Goal: Obtain resource: Download file/media

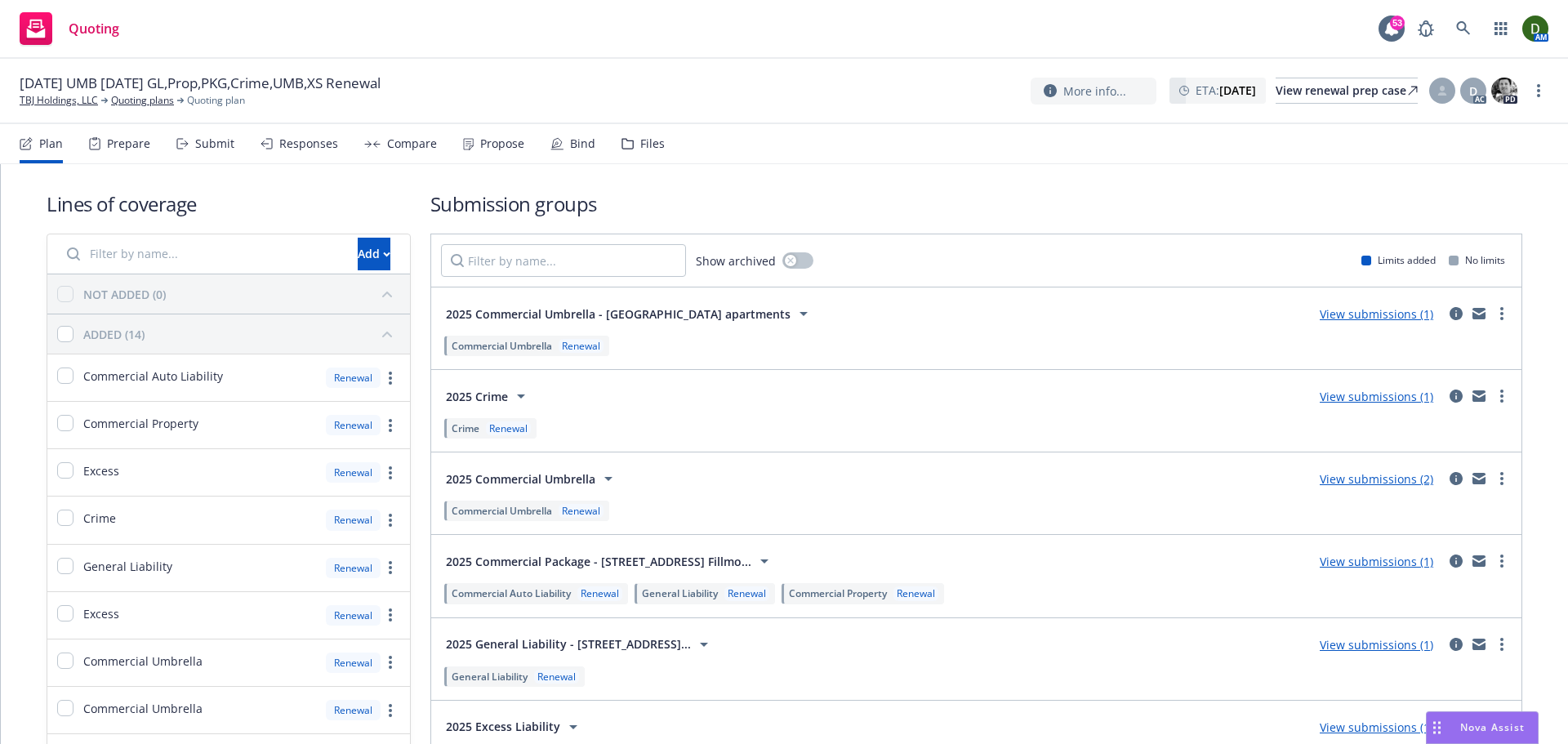
click at [650, 137] on div "Files" at bounding box center [652, 144] width 24 height 13
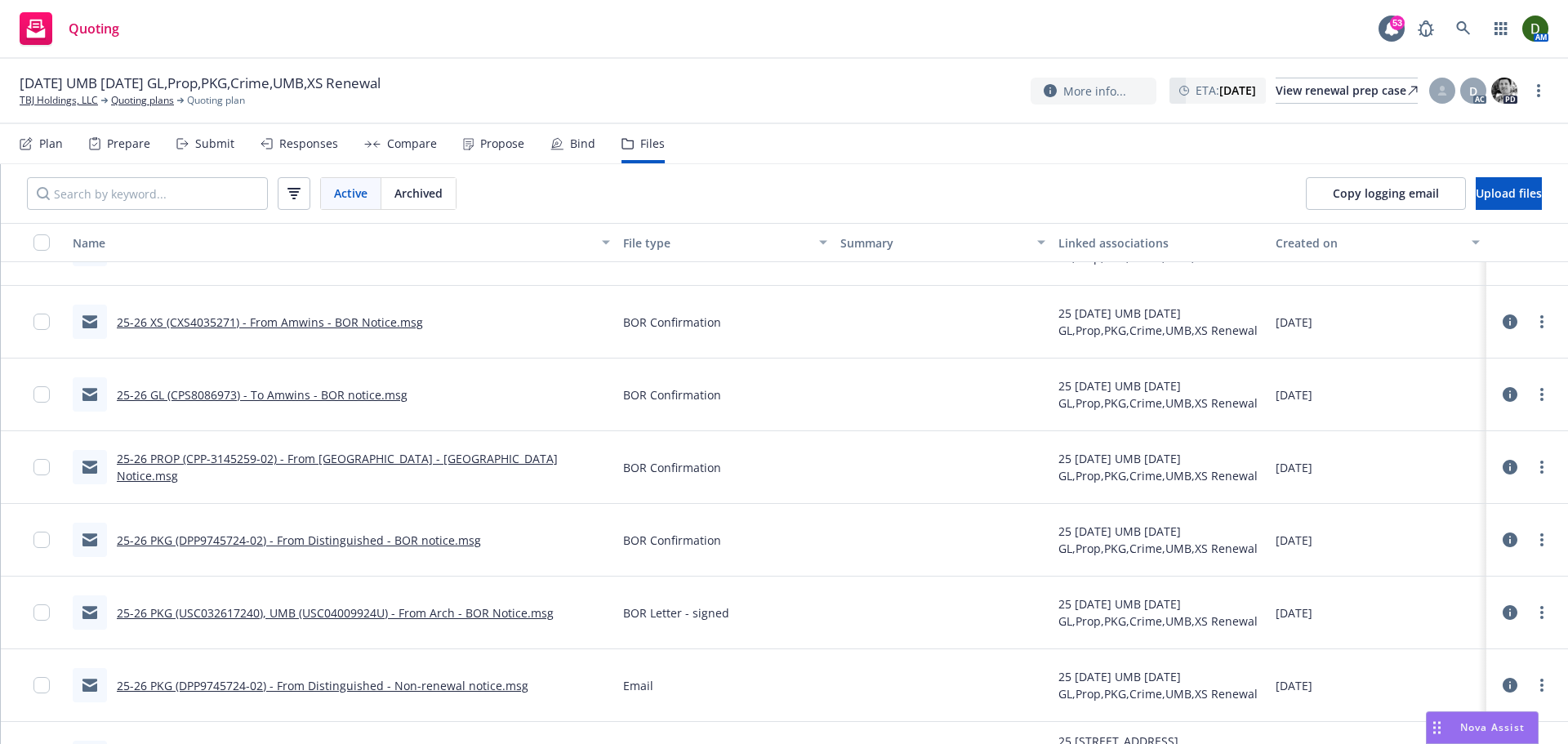
scroll to position [164, 0]
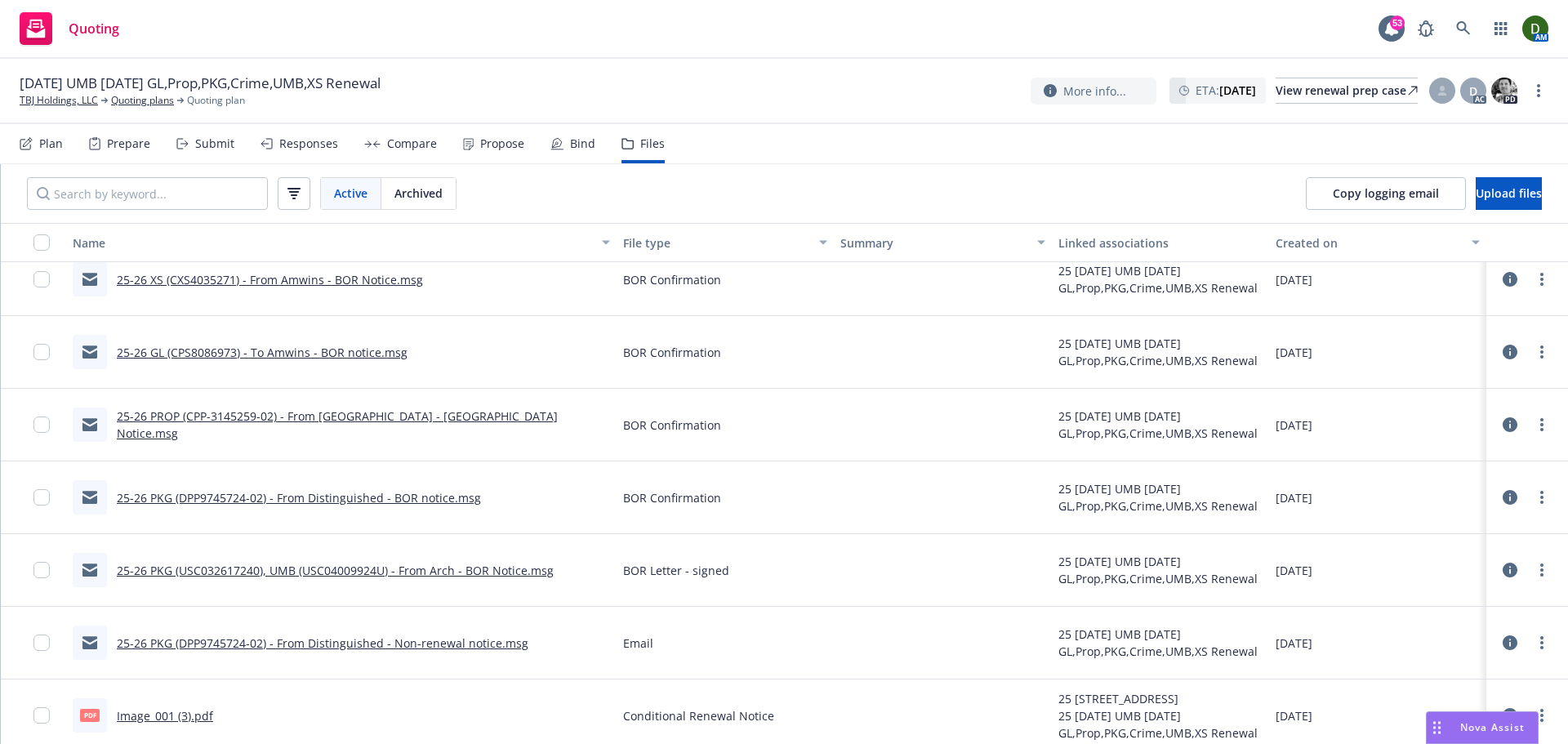
click at [319, 507] on div "25-26 PKG (DPP9745724-02) - From Distinguished - BOR notice.msg" at bounding box center [277, 497] width 408 height 35
click at [329, 502] on link "25-26 PKG (DPP9745724-02) - From Distinguished - BOR notice.msg" at bounding box center [299, 497] width 364 height 16
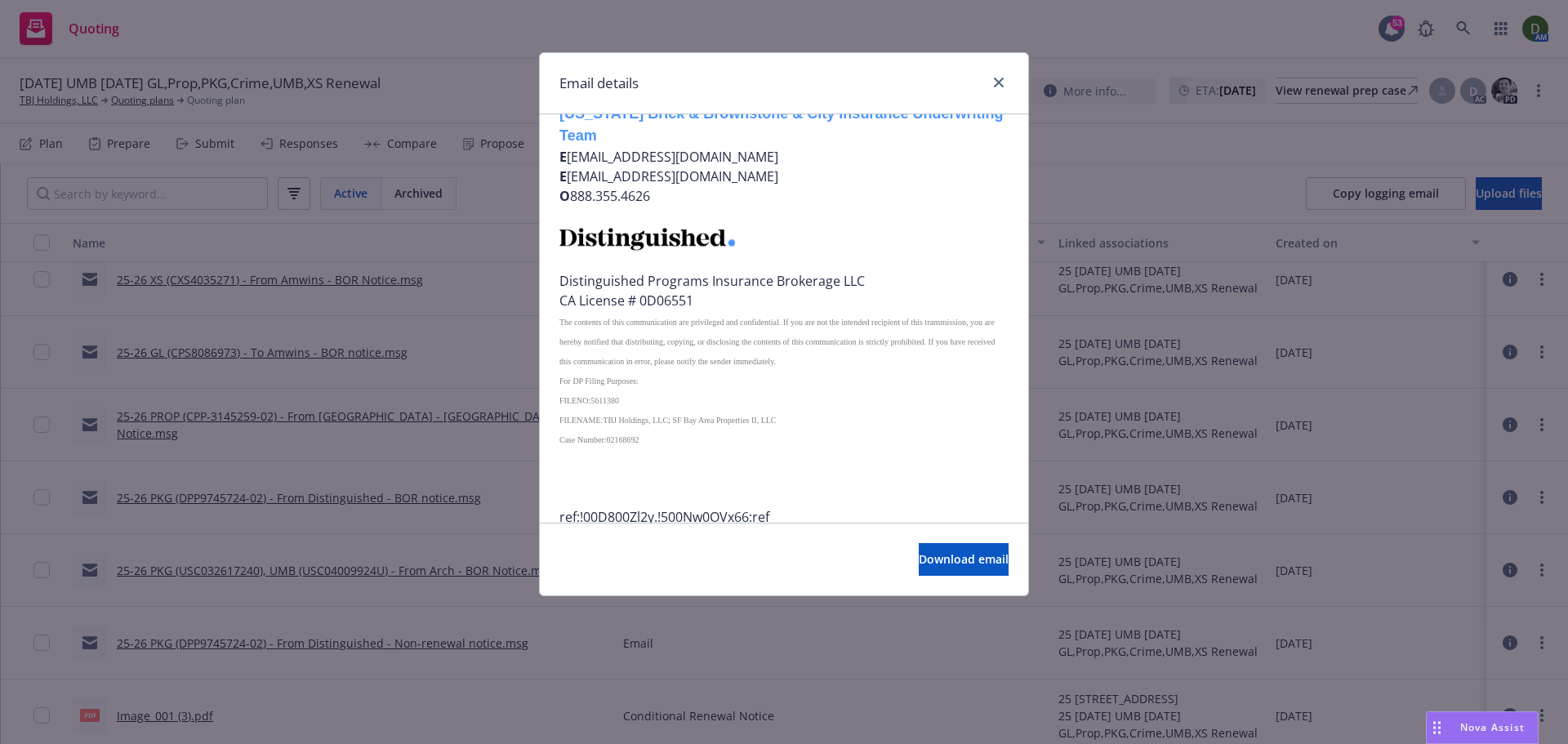
scroll to position [1143, 0]
click at [991, 75] on div at bounding box center [995, 83] width 26 height 21
click at [990, 85] on link "close" at bounding box center [998, 82] width 20 height 20
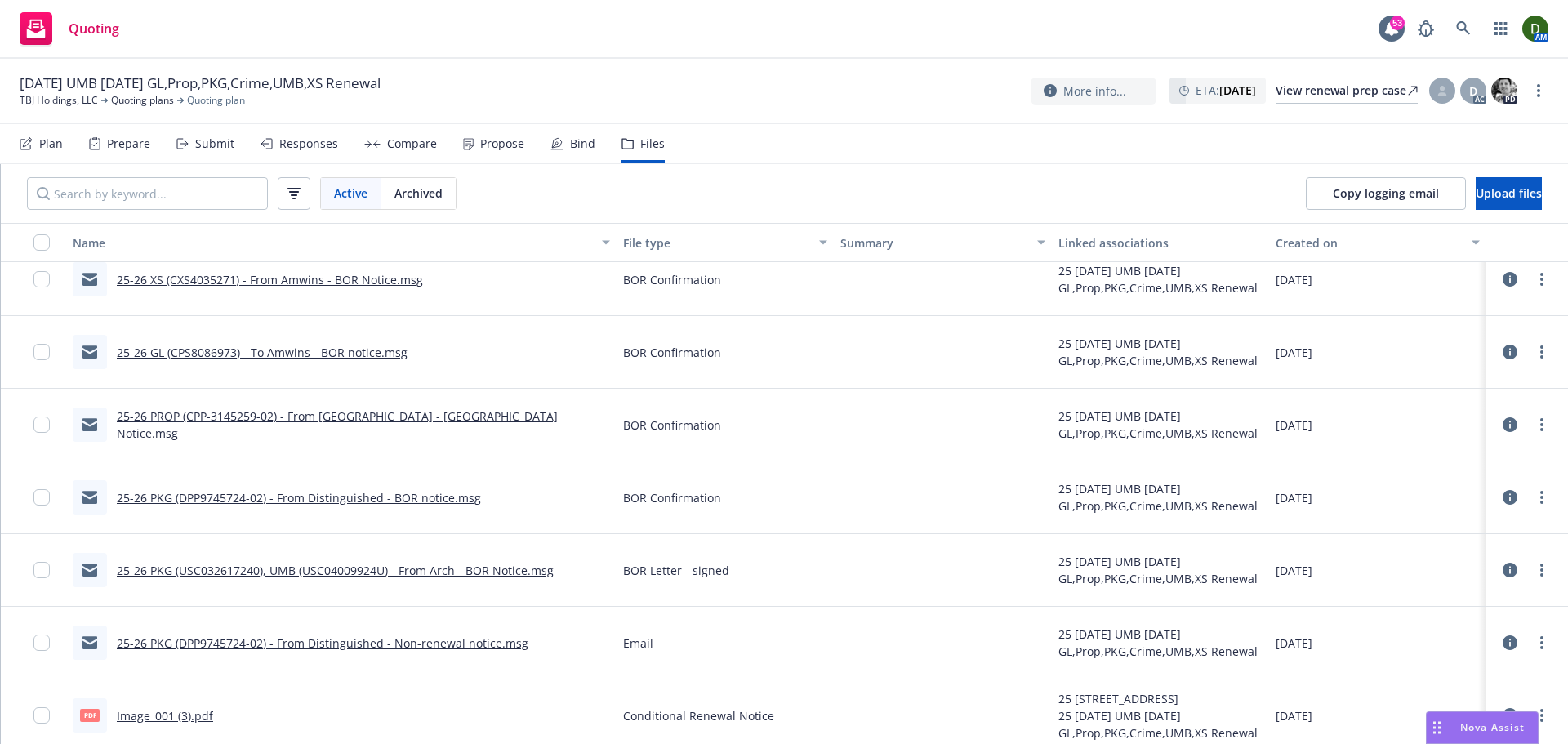
click at [465, 575] on link "25-26 PKG (USC032617240), UMB (USC04009924U) - From Arch - BOR Notice.msg" at bounding box center [335, 570] width 437 height 16
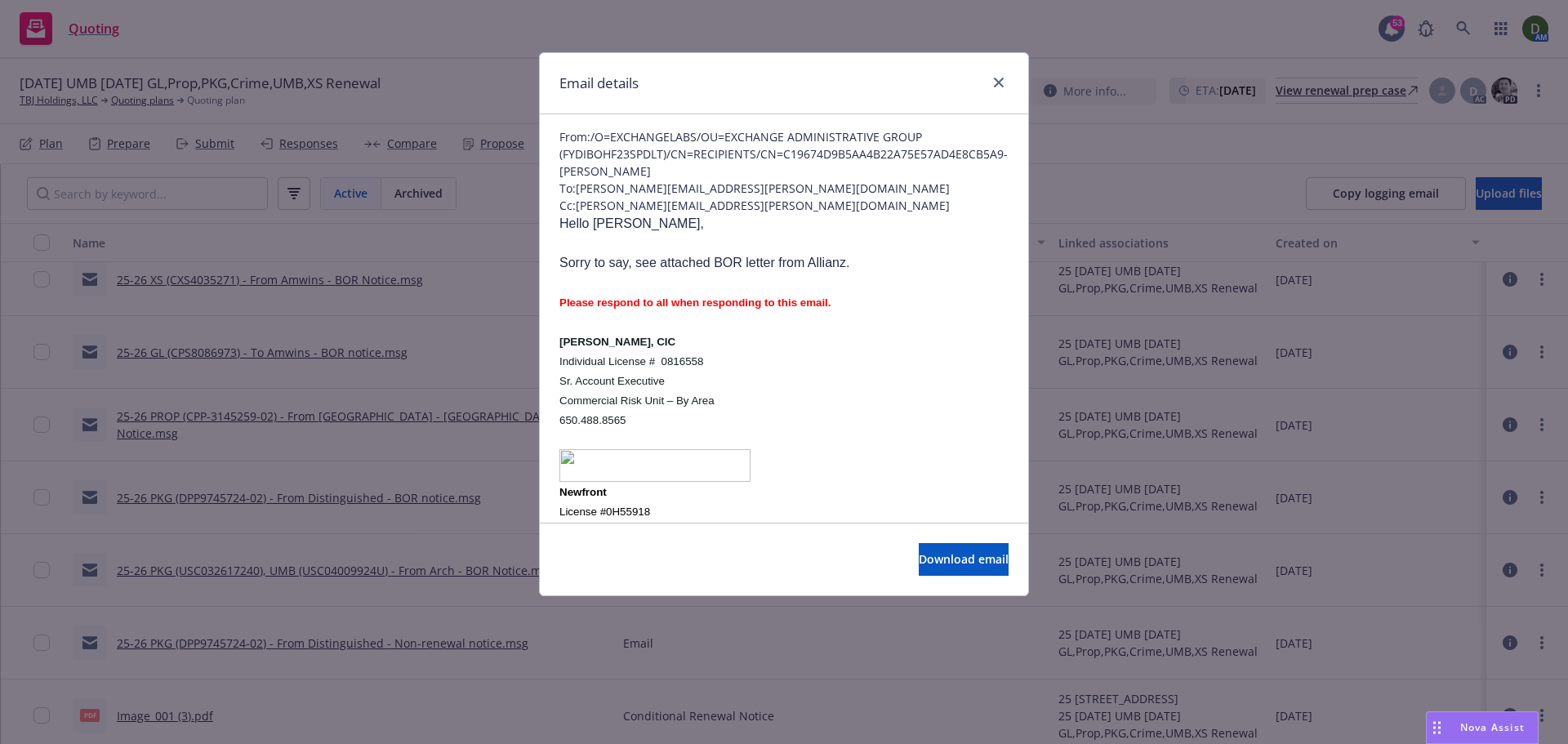
scroll to position [0, 0]
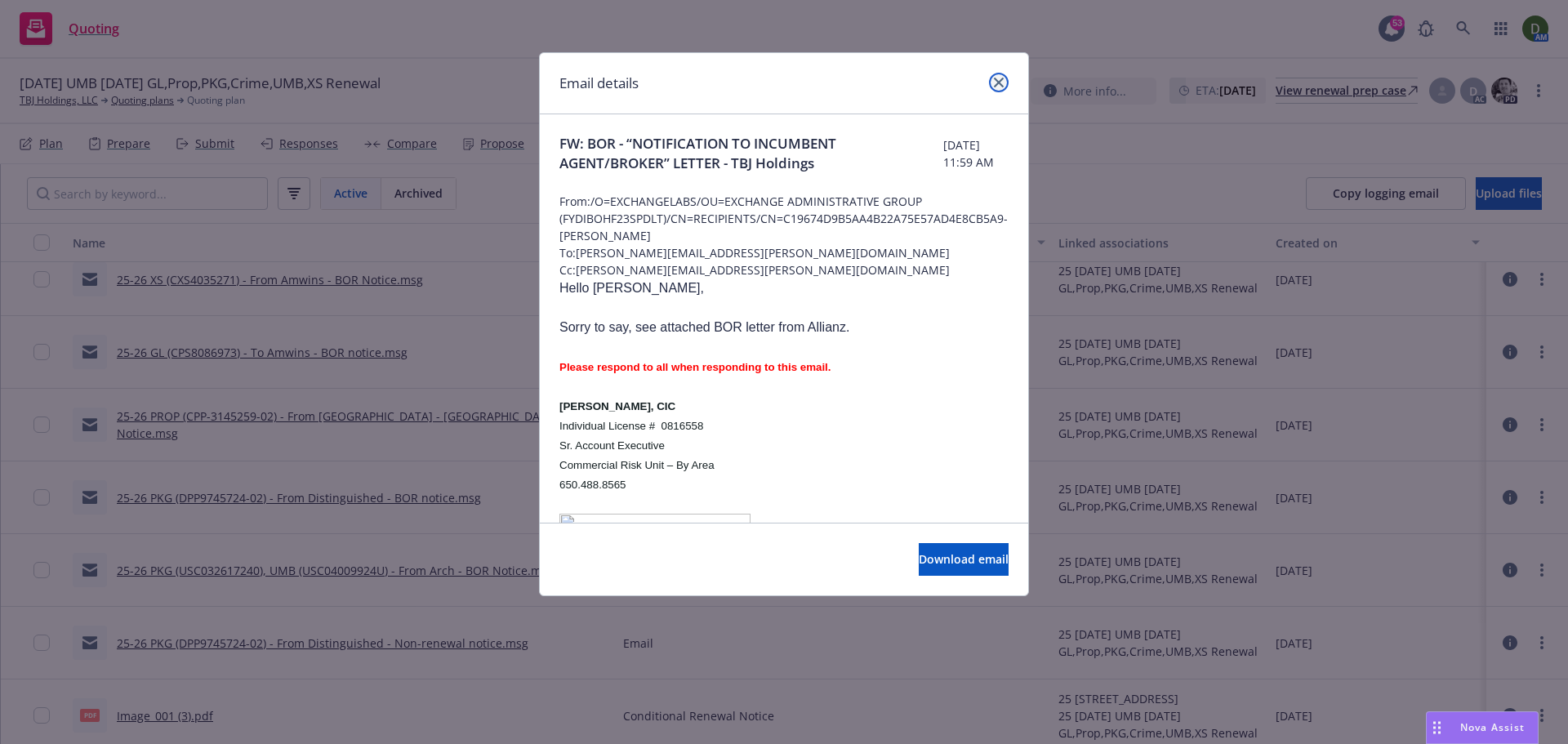
click at [1005, 78] on link "close" at bounding box center [998, 82] width 20 height 20
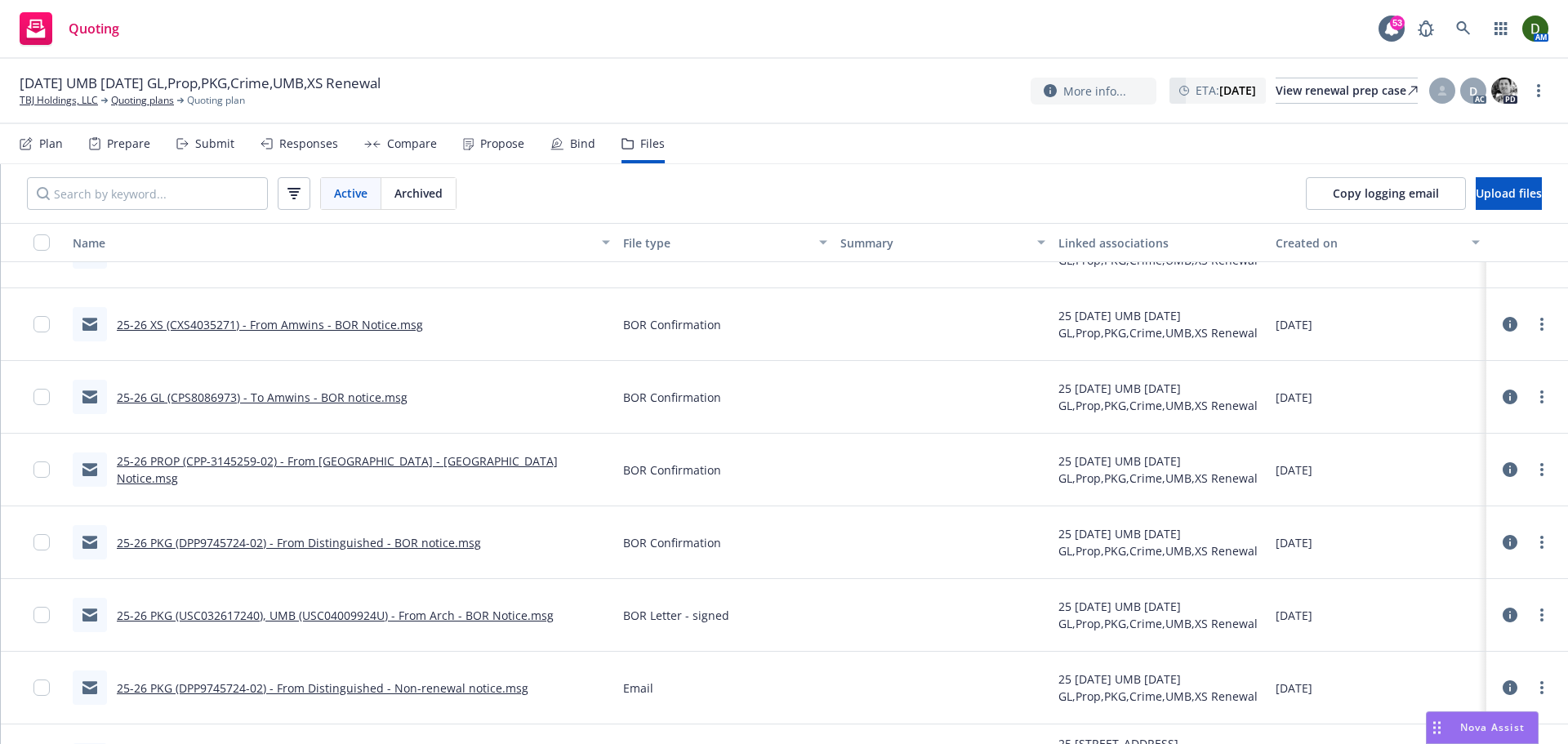
scroll to position [164, 0]
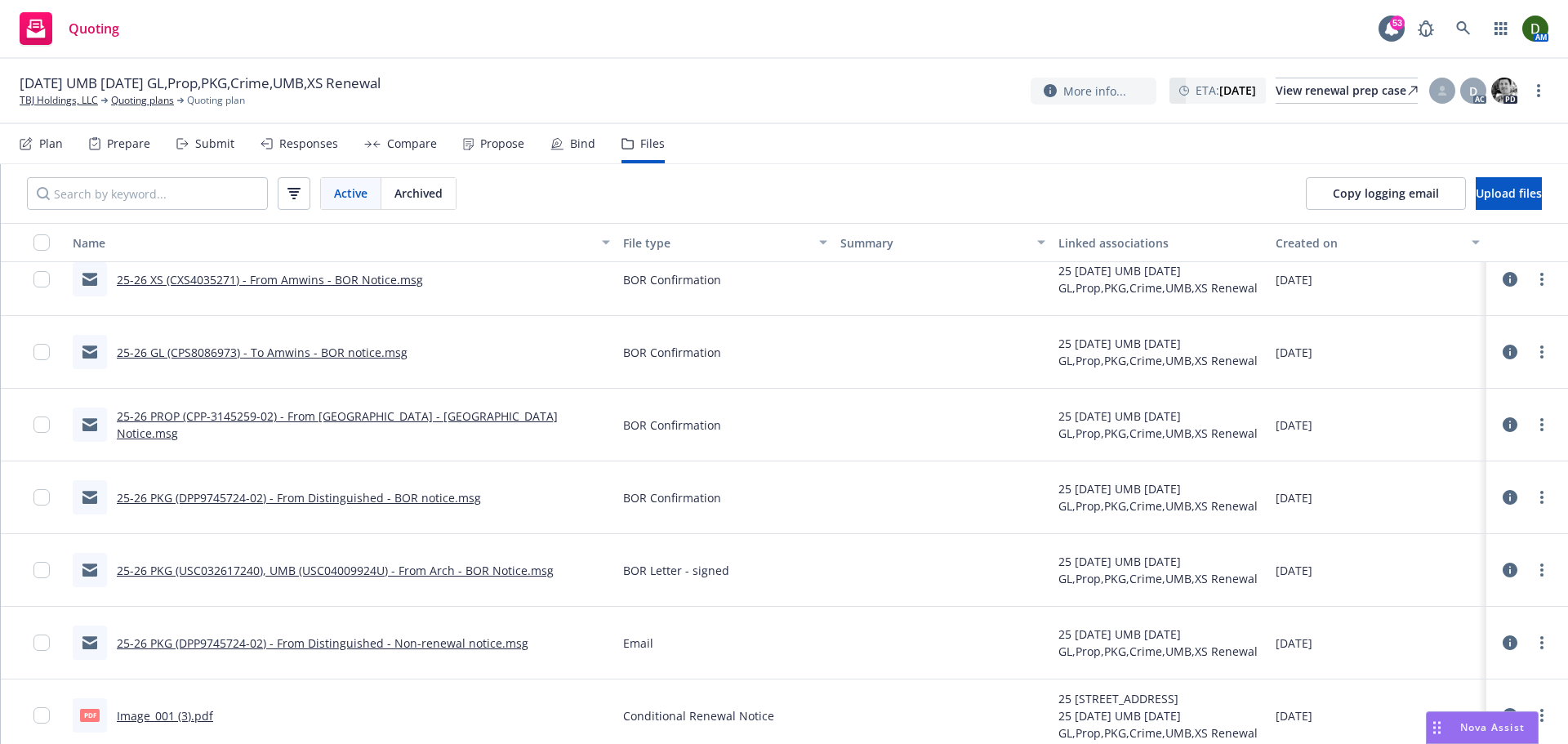
click at [376, 499] on link "25-26 PKG (DPP9745724-02) - From Distinguished - BOR notice.msg" at bounding box center [299, 497] width 364 height 16
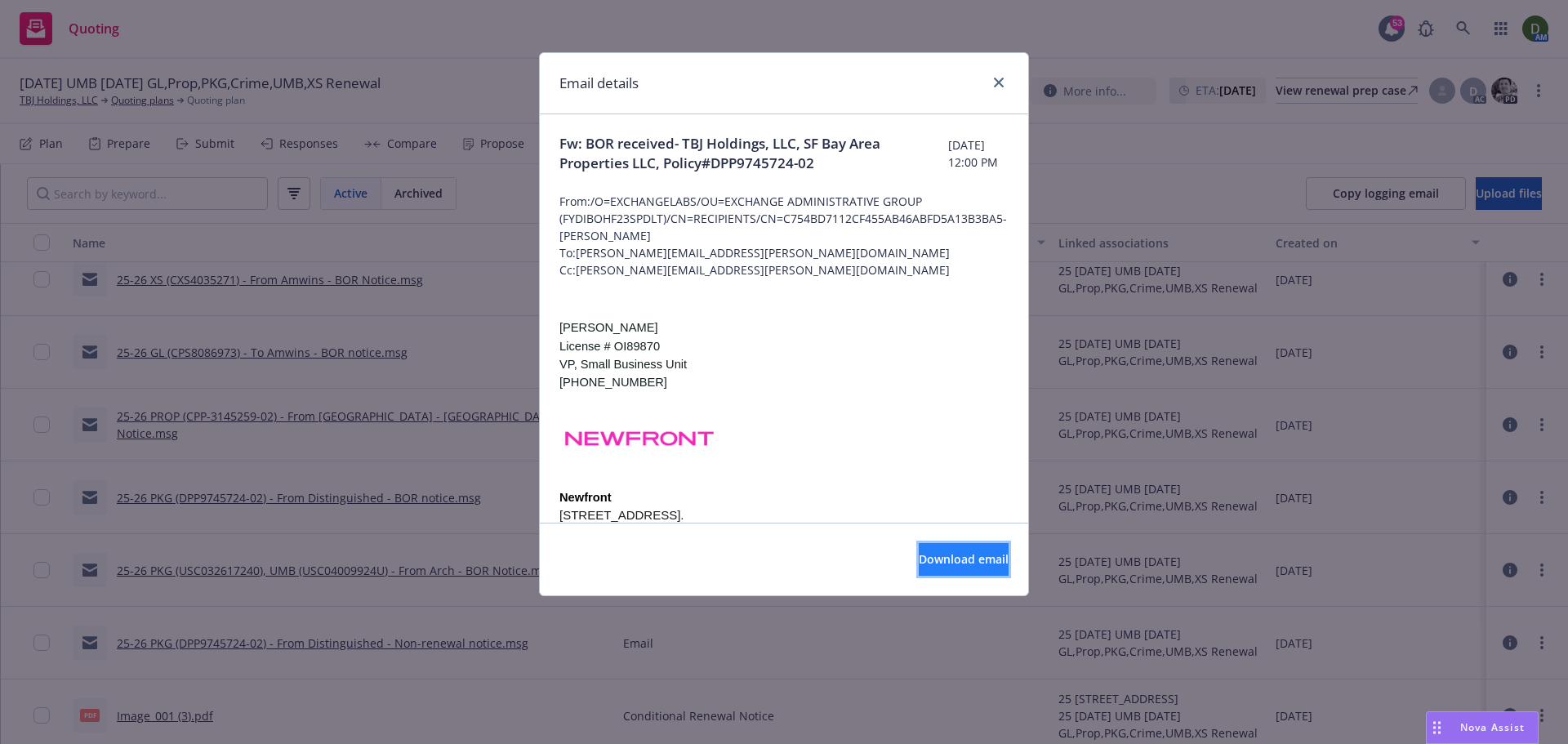
click at [919, 562] on span "Download email" at bounding box center [963, 559] width 90 height 16
click at [1005, 84] on link "close" at bounding box center [998, 82] width 20 height 20
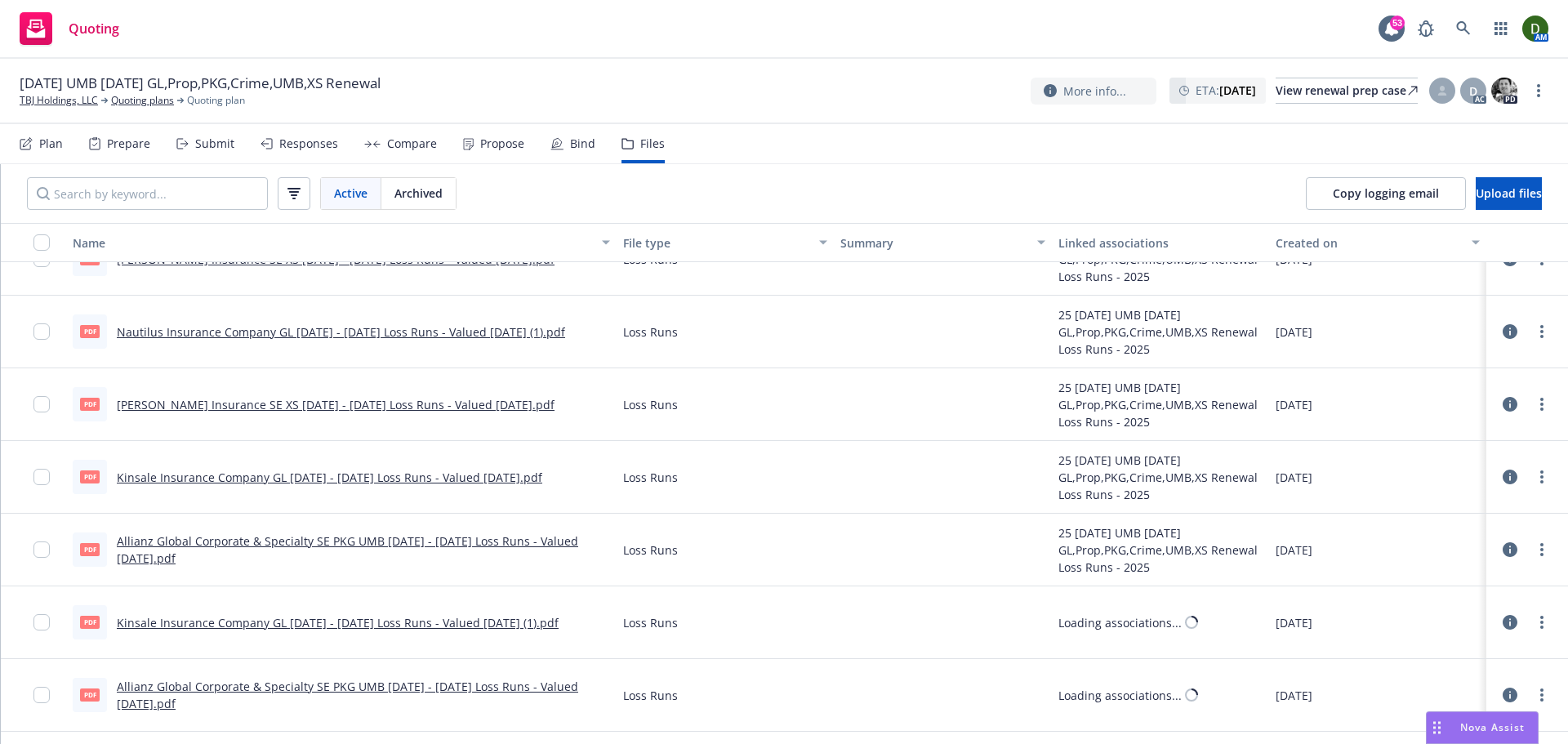
scroll to position [1634, 0]
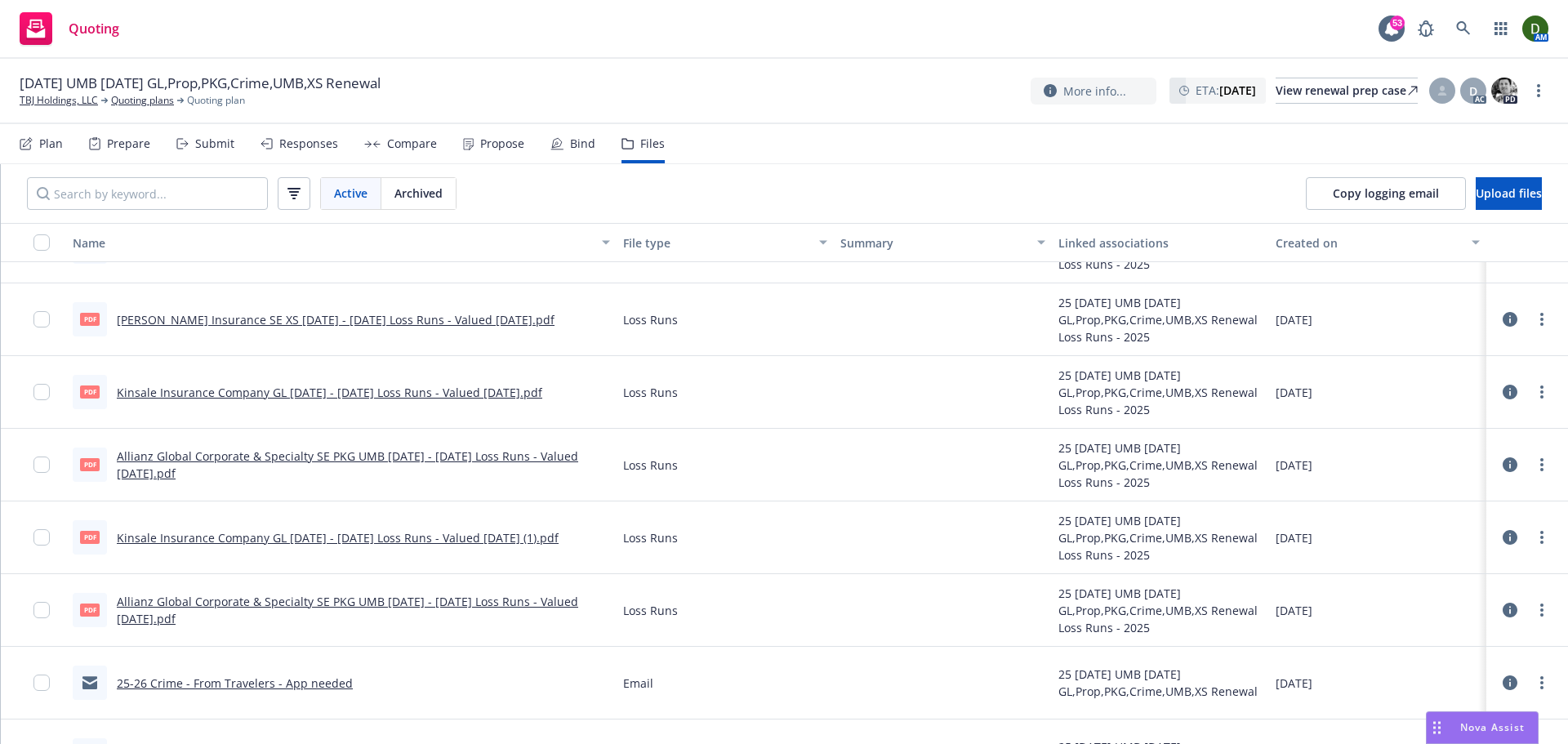
click at [38, 142] on div "Plan" at bounding box center [41, 144] width 43 height 39
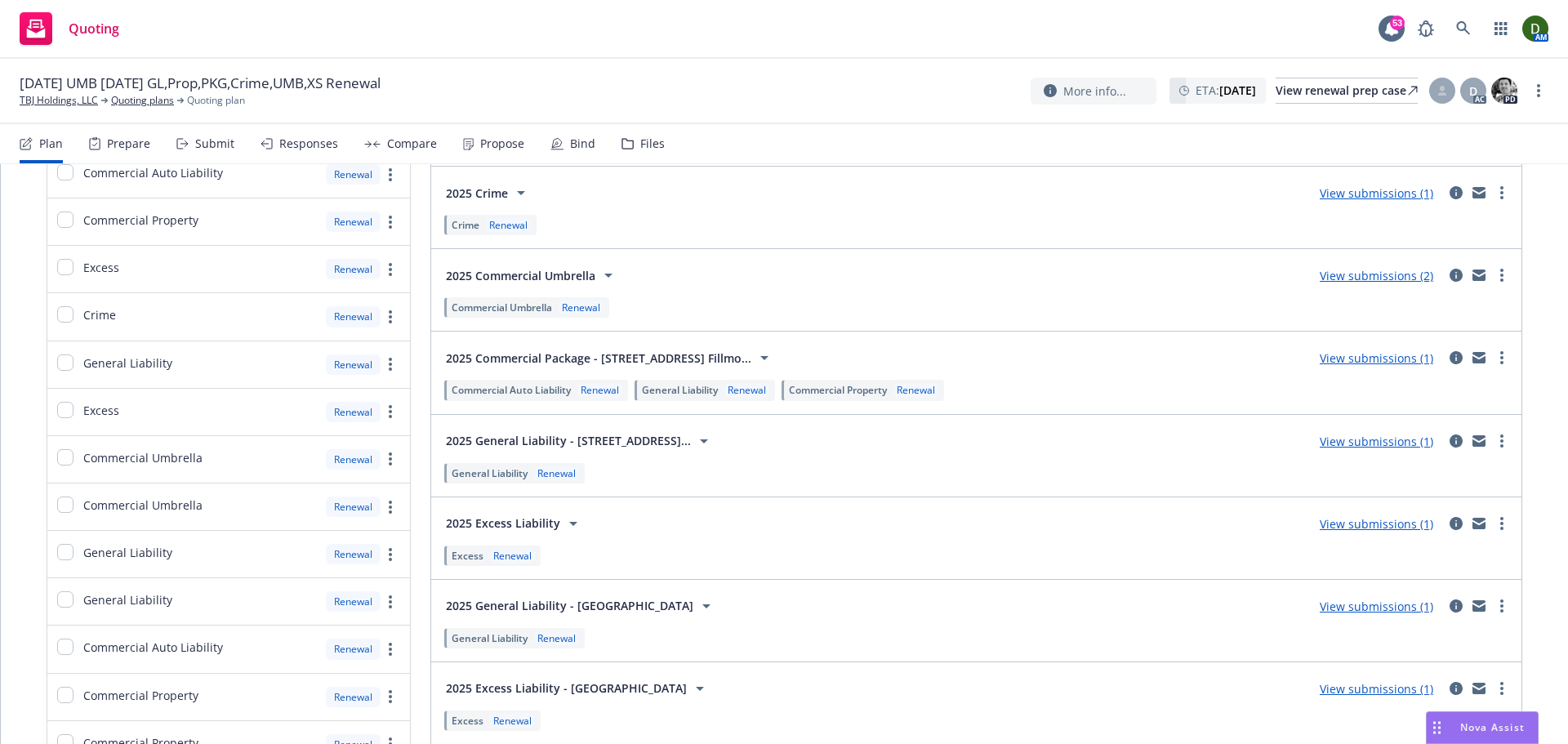
scroll to position [441, 0]
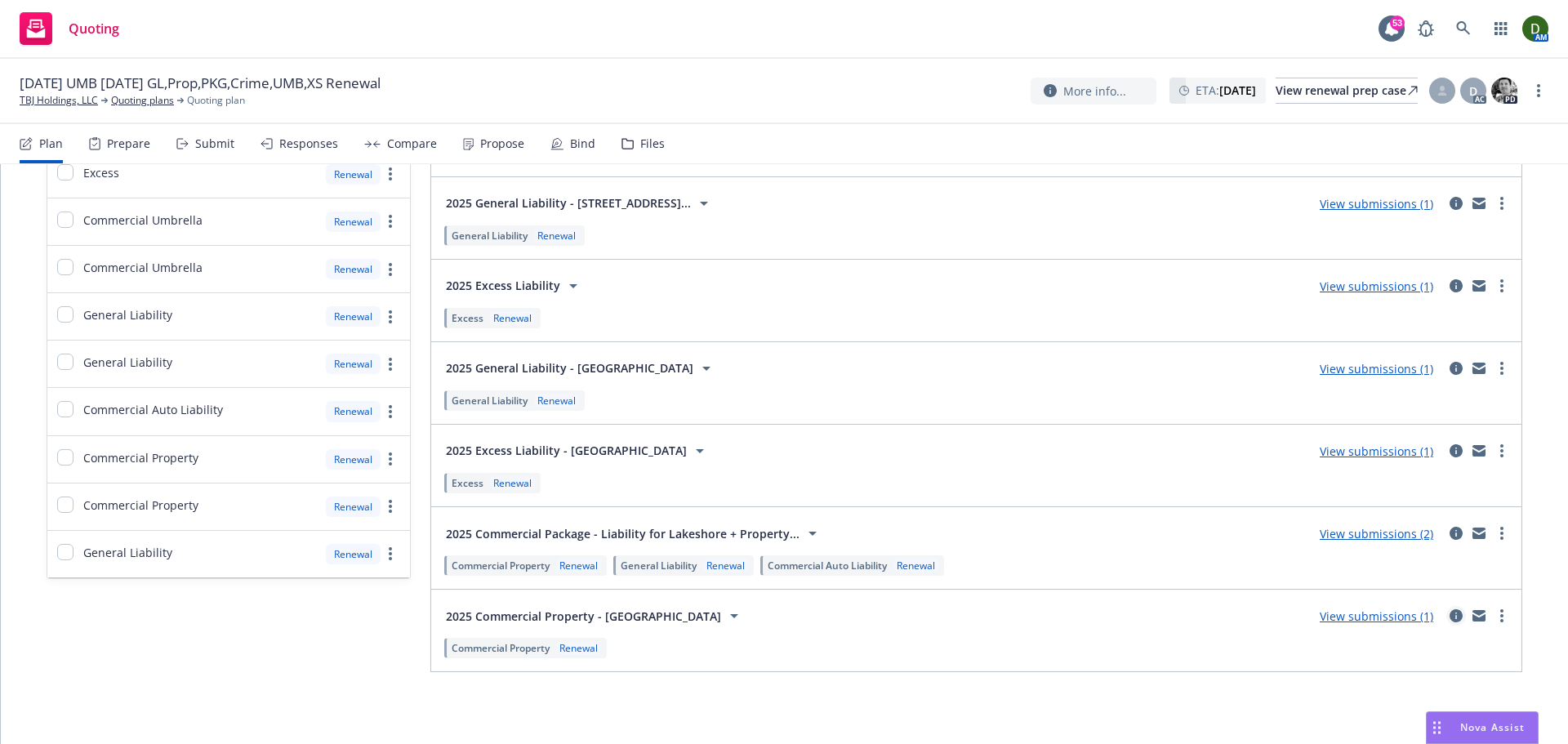
click at [1449, 612] on icon "circleInformation" at bounding box center [1456, 616] width 13 height 13
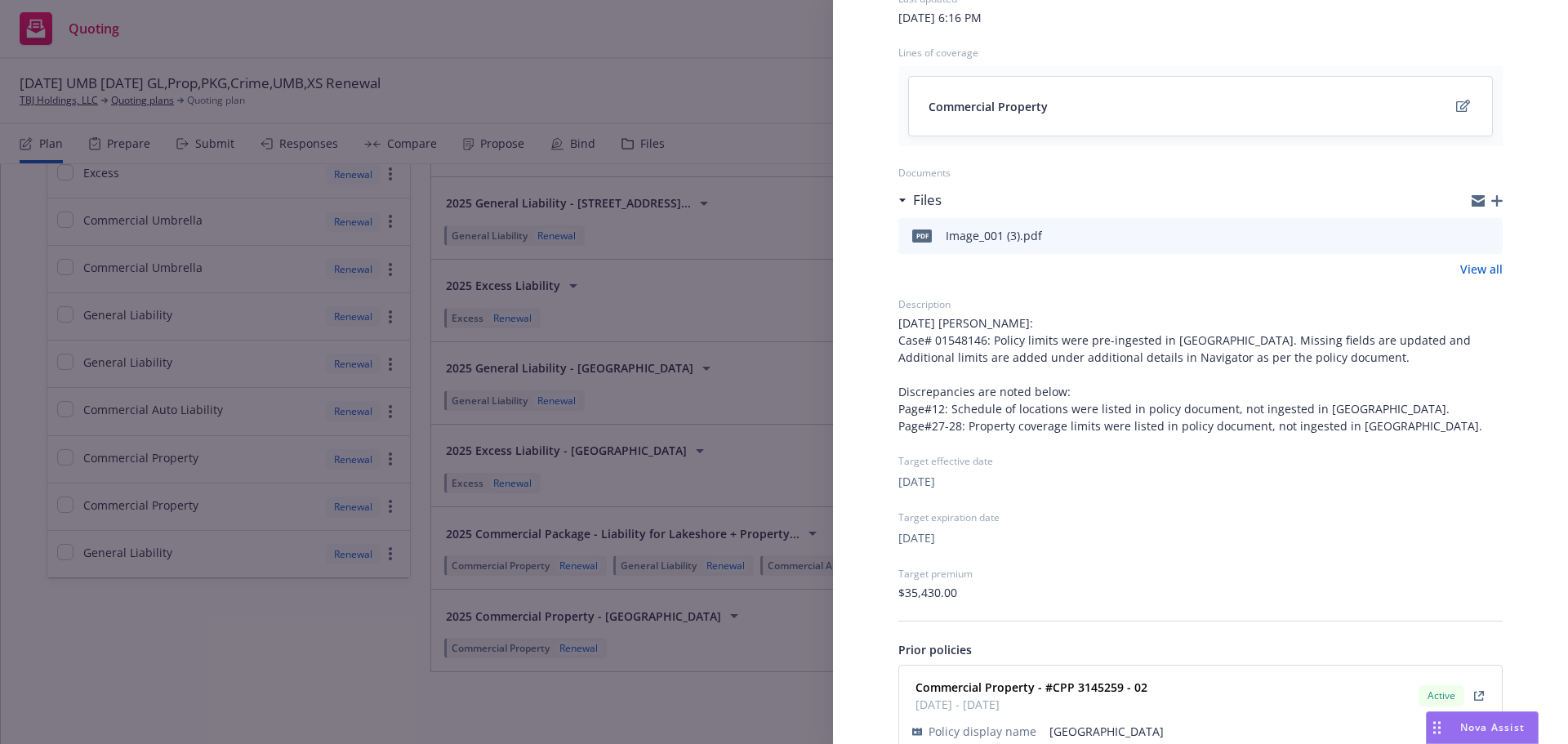
scroll to position [240, 0]
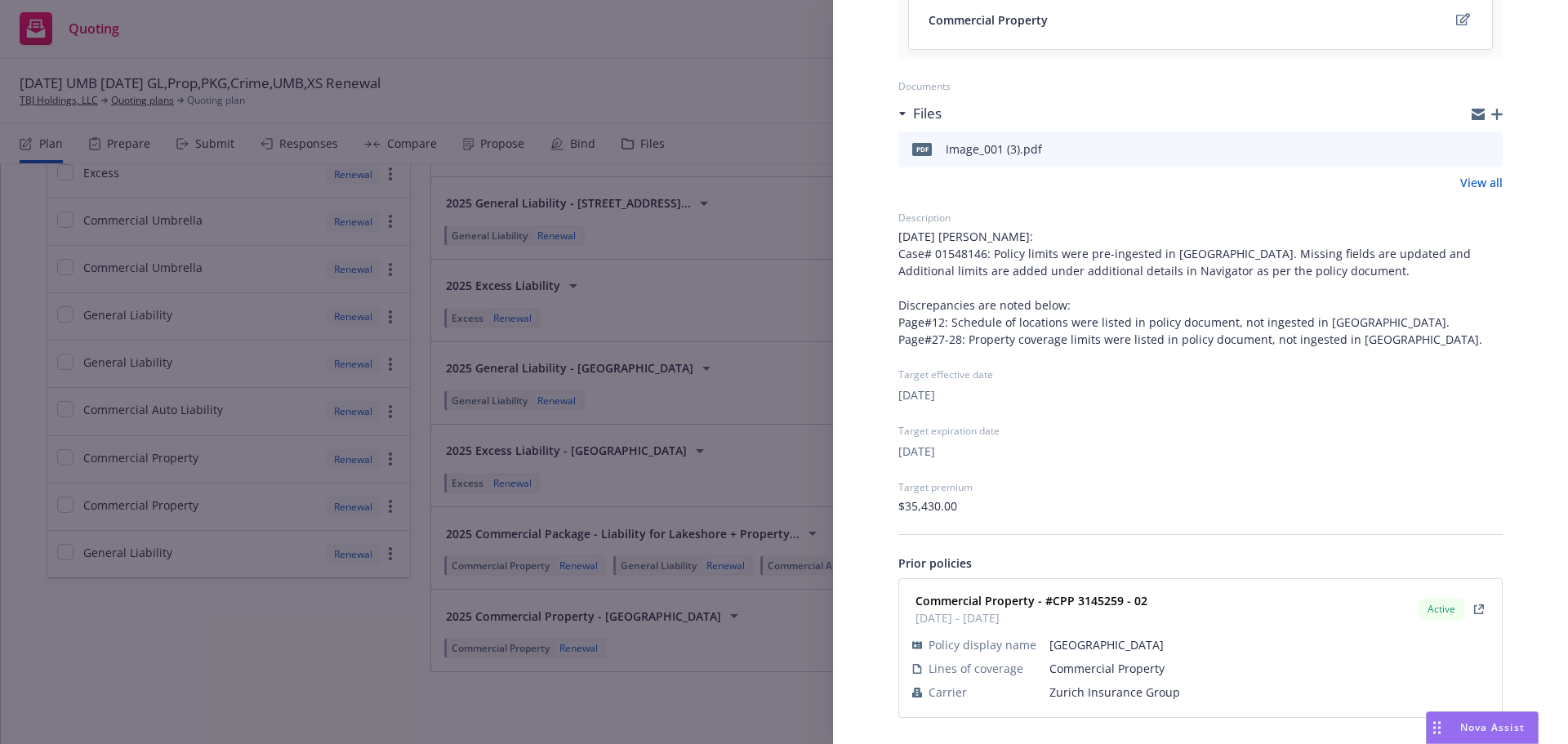
click at [766, 590] on div "Submission group 2025 Commercial Property - [GEOGRAPHIC_DATA] Last updated [DAT…" at bounding box center [784, 372] width 1568 height 744
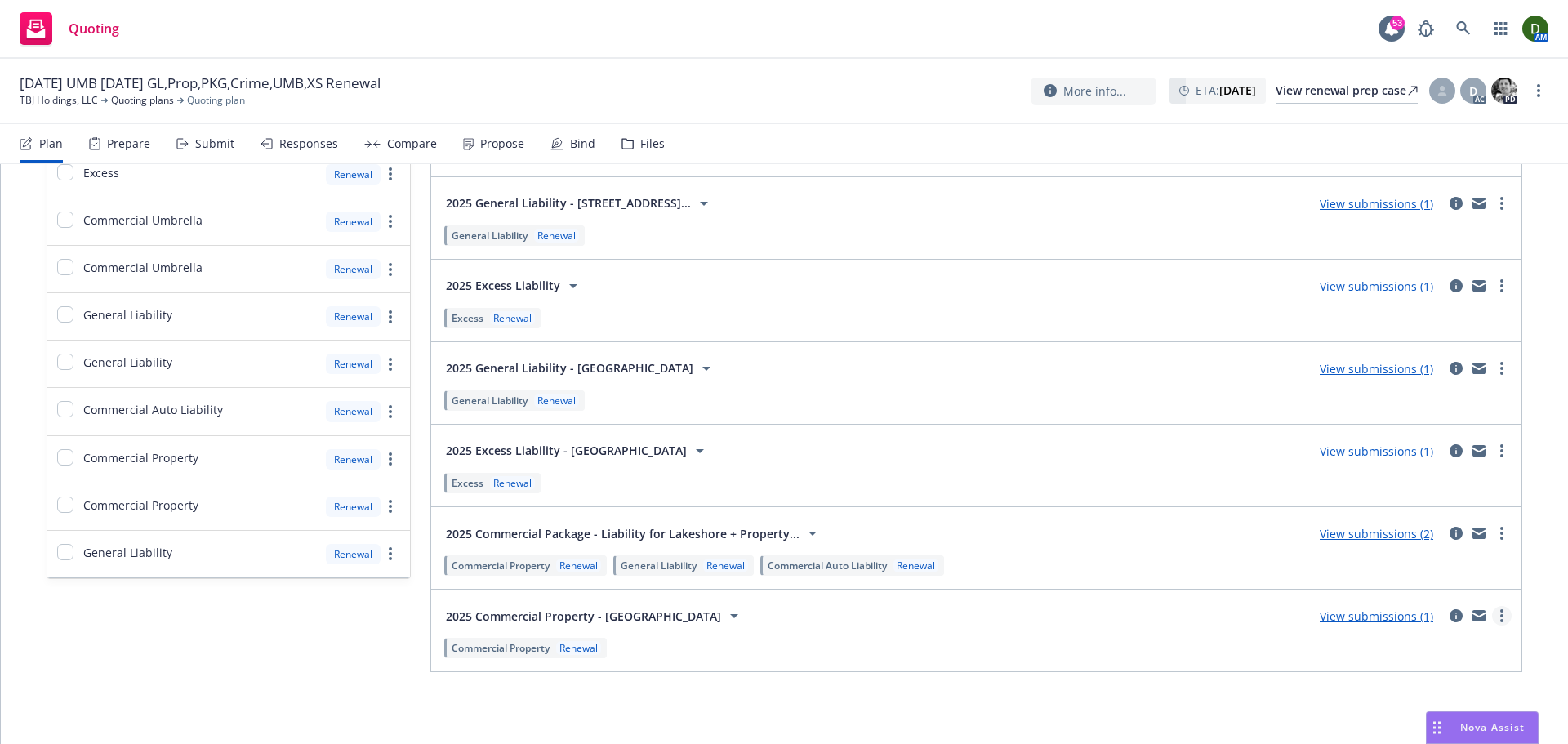
click at [1493, 617] on link "more" at bounding box center [1502, 615] width 20 height 20
click at [197, 137] on div "Submit" at bounding box center [215, 144] width 39 height 13
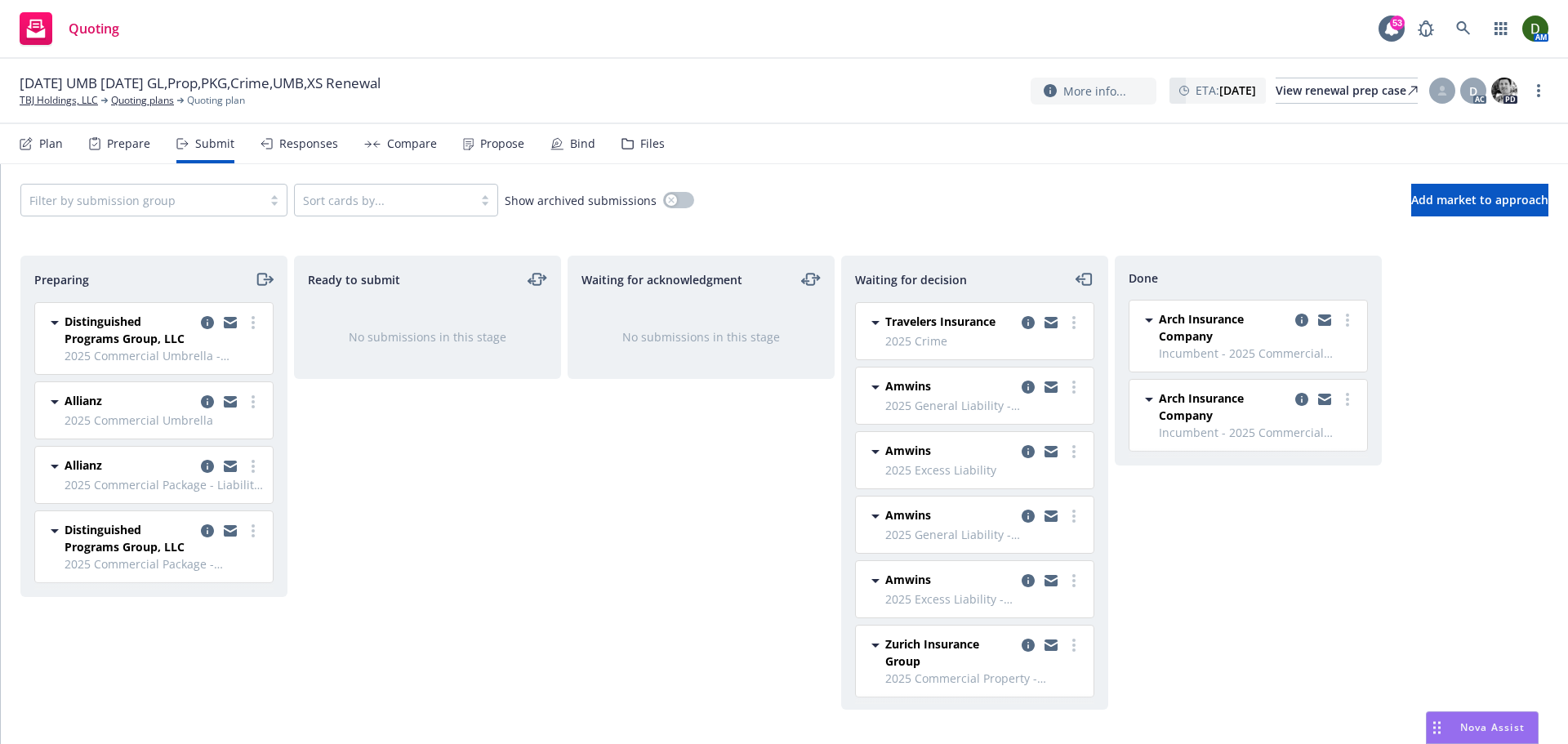
click at [424, 146] on div "Compare" at bounding box center [411, 144] width 50 height 13
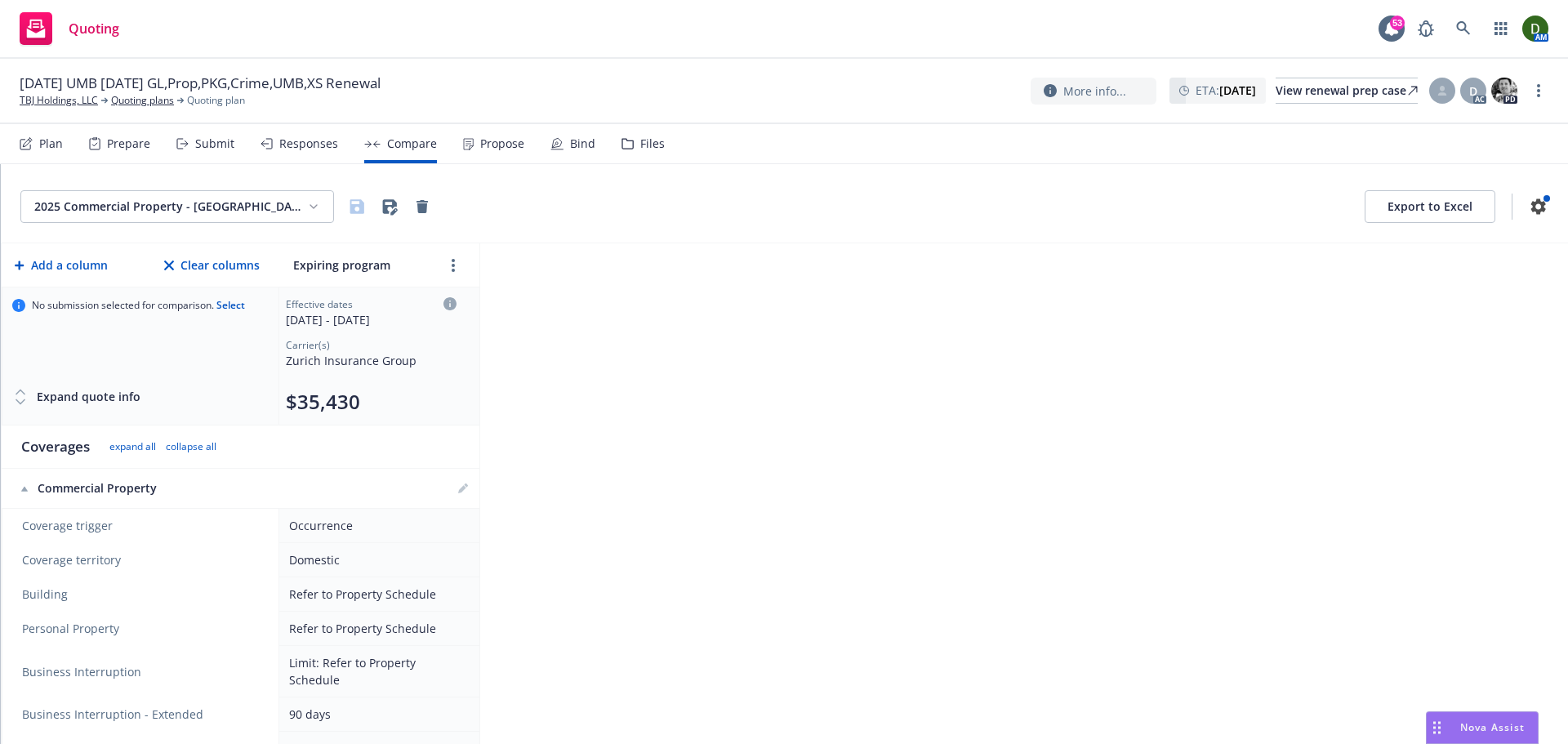
click at [321, 158] on div "Responses" at bounding box center [299, 144] width 78 height 39
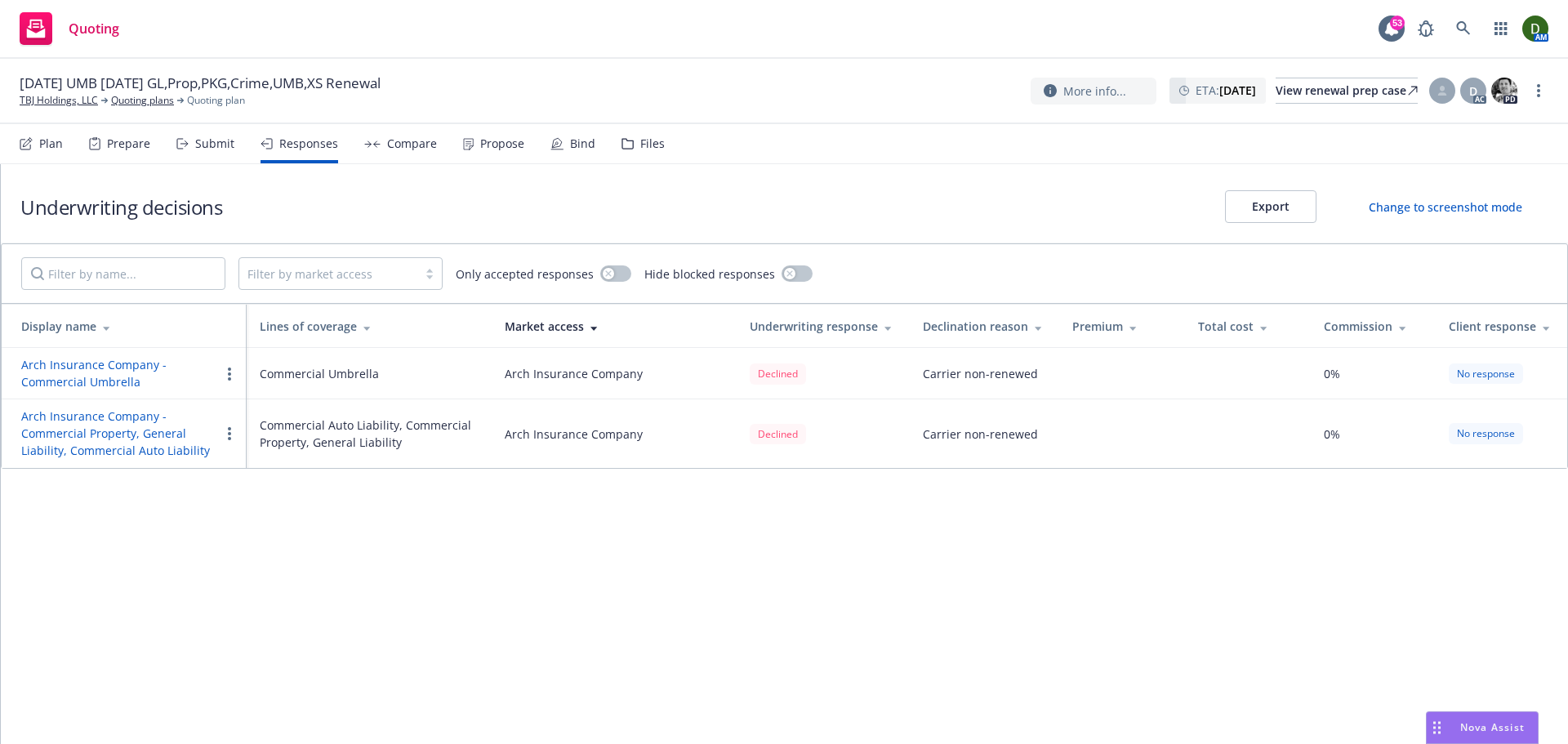
click at [222, 159] on div "Submit" at bounding box center [206, 144] width 58 height 39
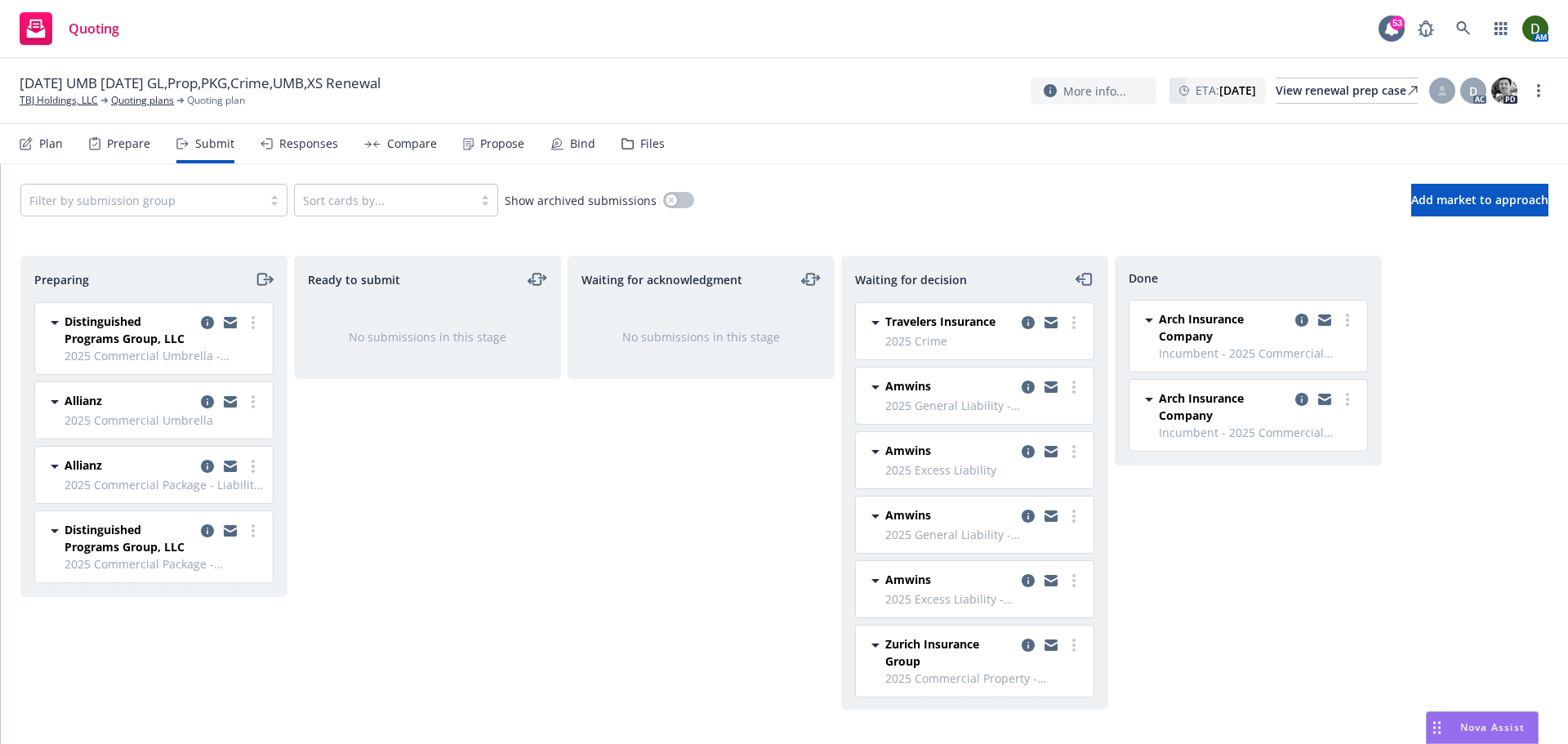
click at [1356, 314] on div at bounding box center [1324, 327] width 65 height 35
click at [1343, 322] on link "more" at bounding box center [1347, 320] width 20 height 20
click at [210, 401] on icon "copy logging email" at bounding box center [207, 402] width 13 height 13
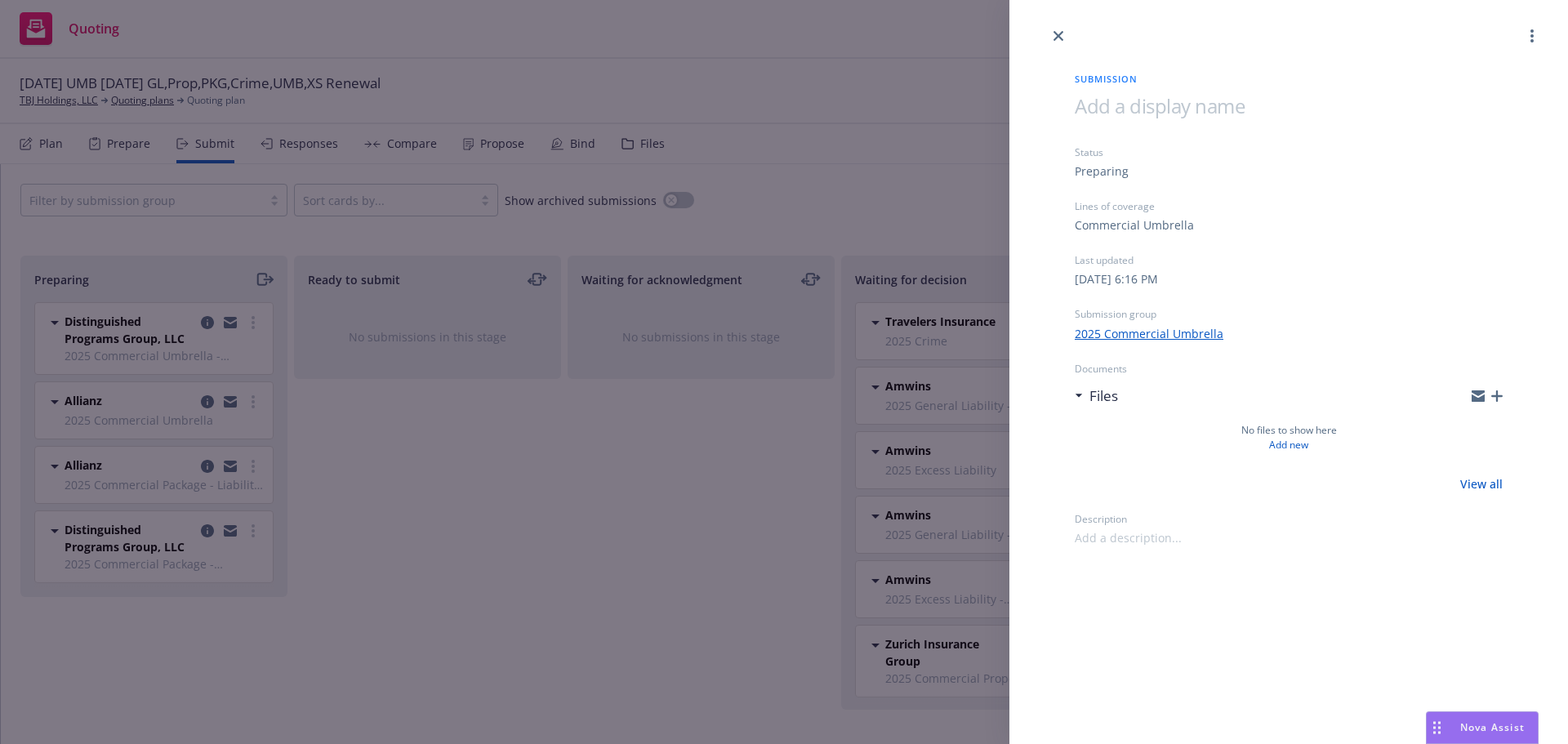
click at [638, 433] on div "Submission Status Preparing Lines of coverage Commercial Umbrella Last updated …" at bounding box center [784, 372] width 1568 height 744
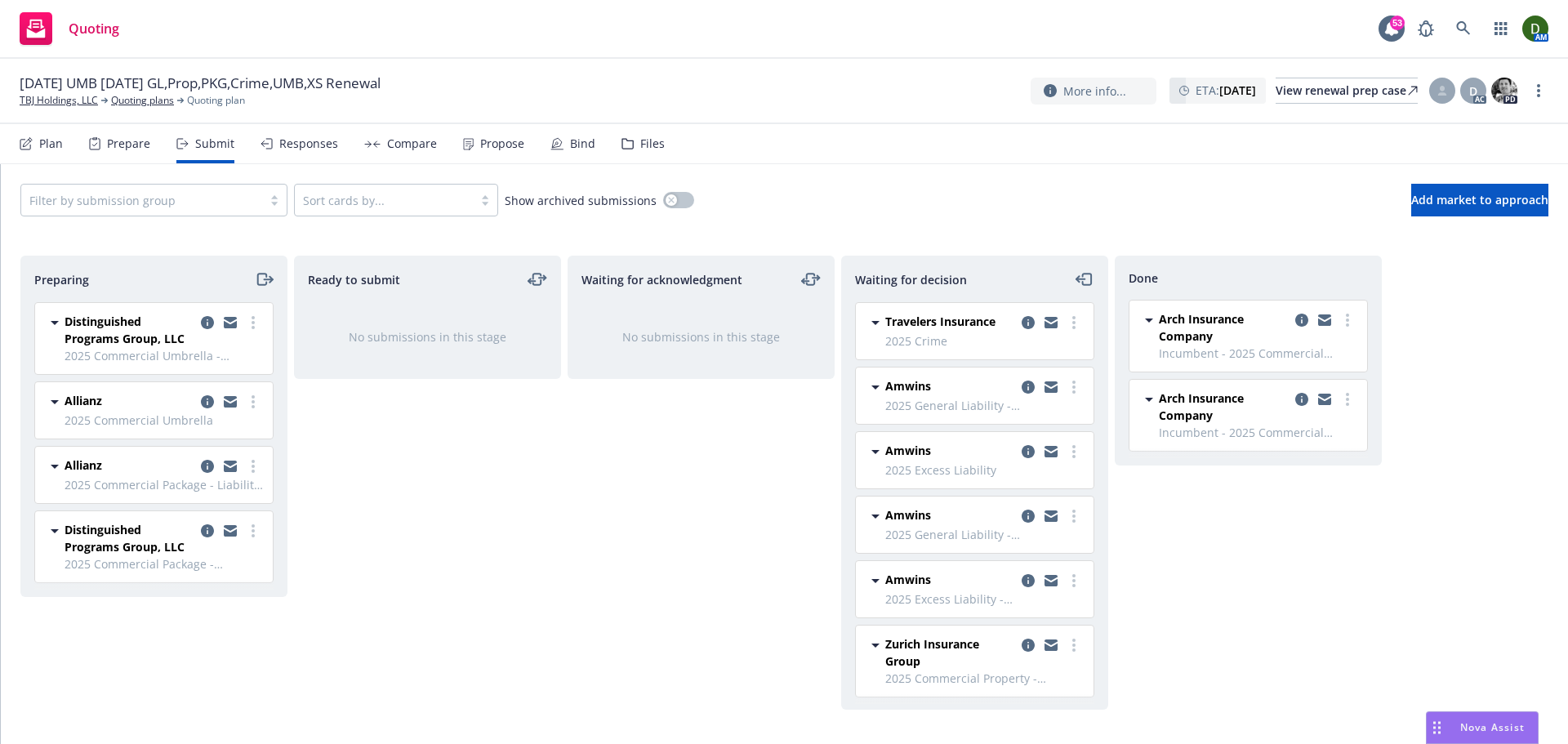
click at [40, 142] on div "Plan" at bounding box center [50, 144] width 23 height 13
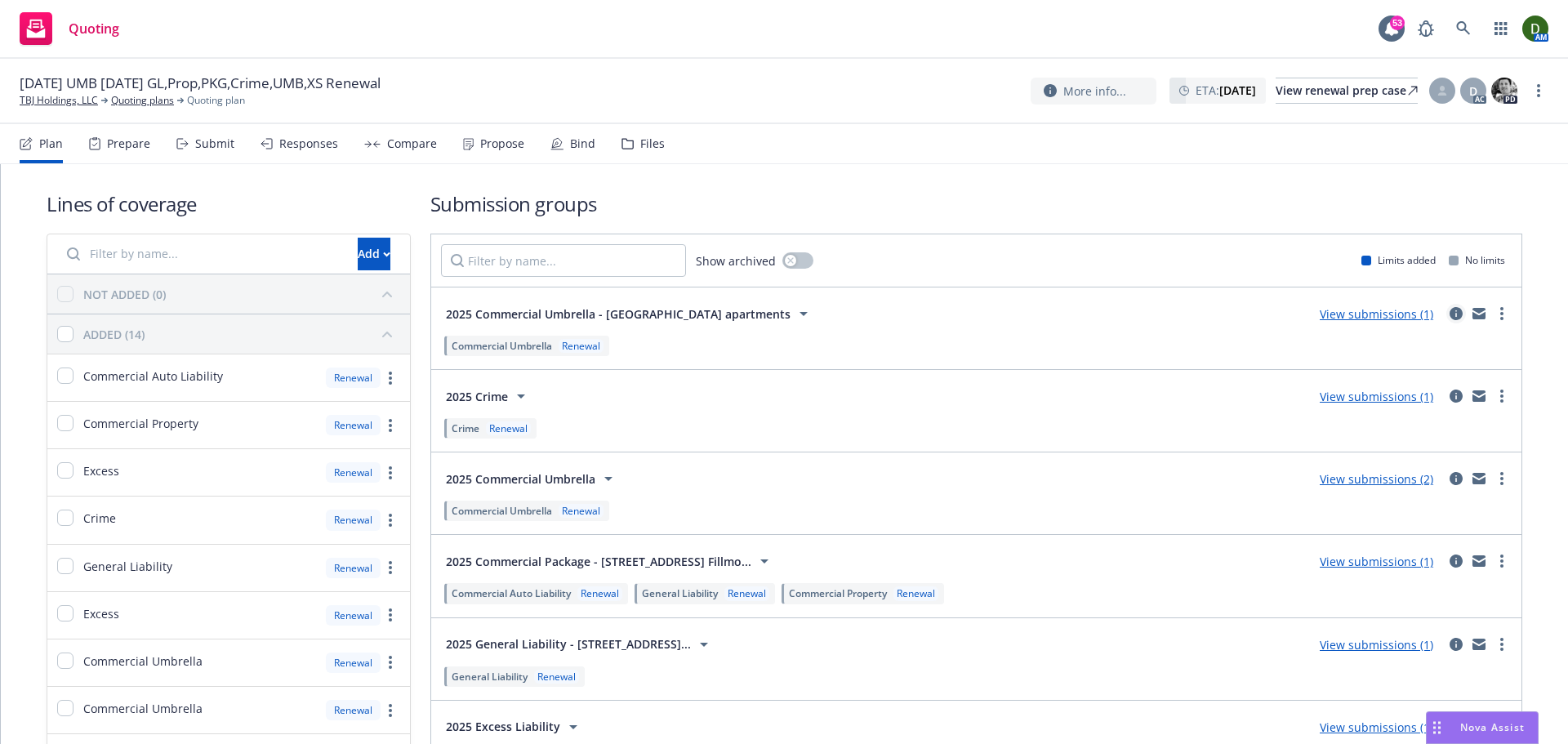
click at [1449, 317] on icon "circleInformation" at bounding box center [1456, 314] width 13 height 13
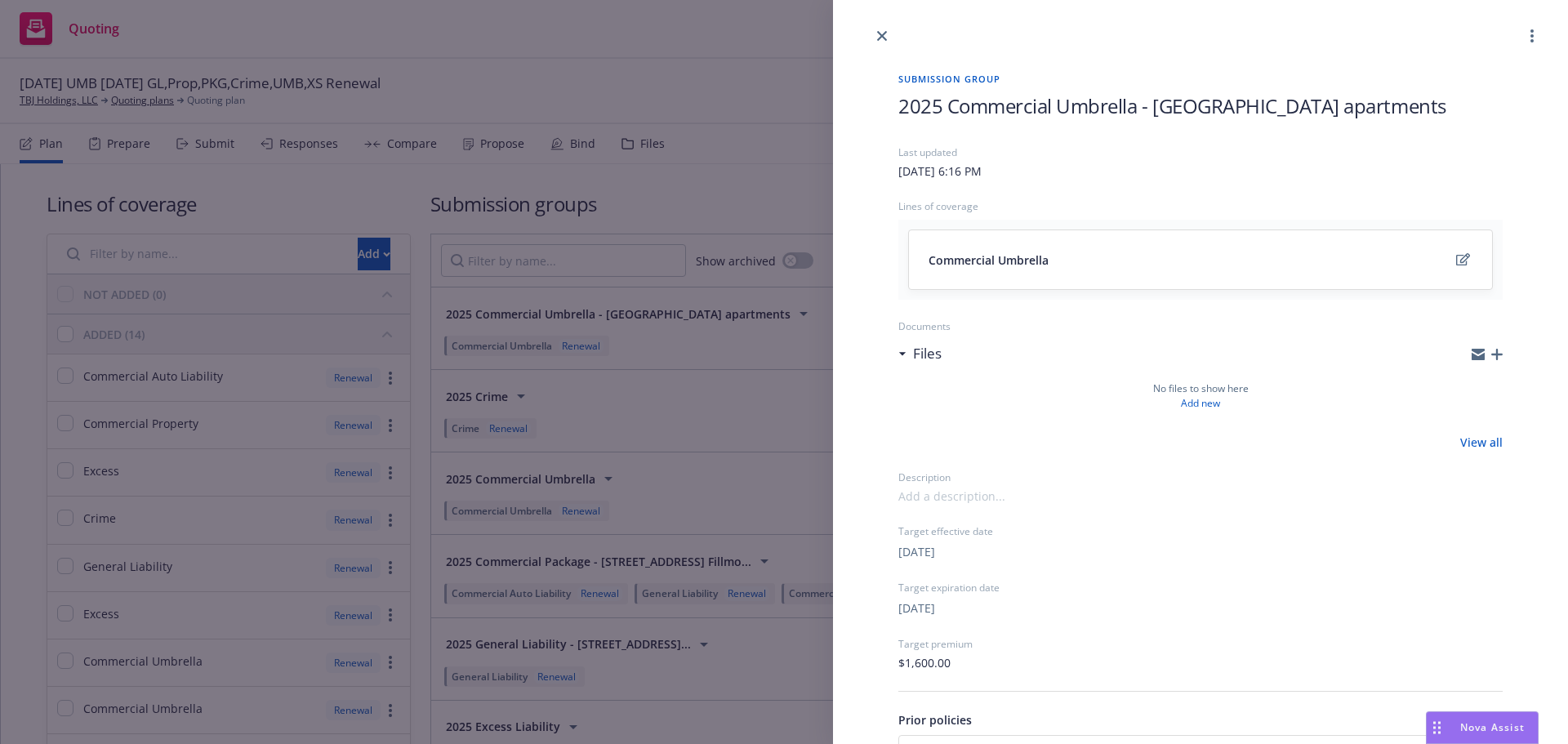
scroll to position [157, 0]
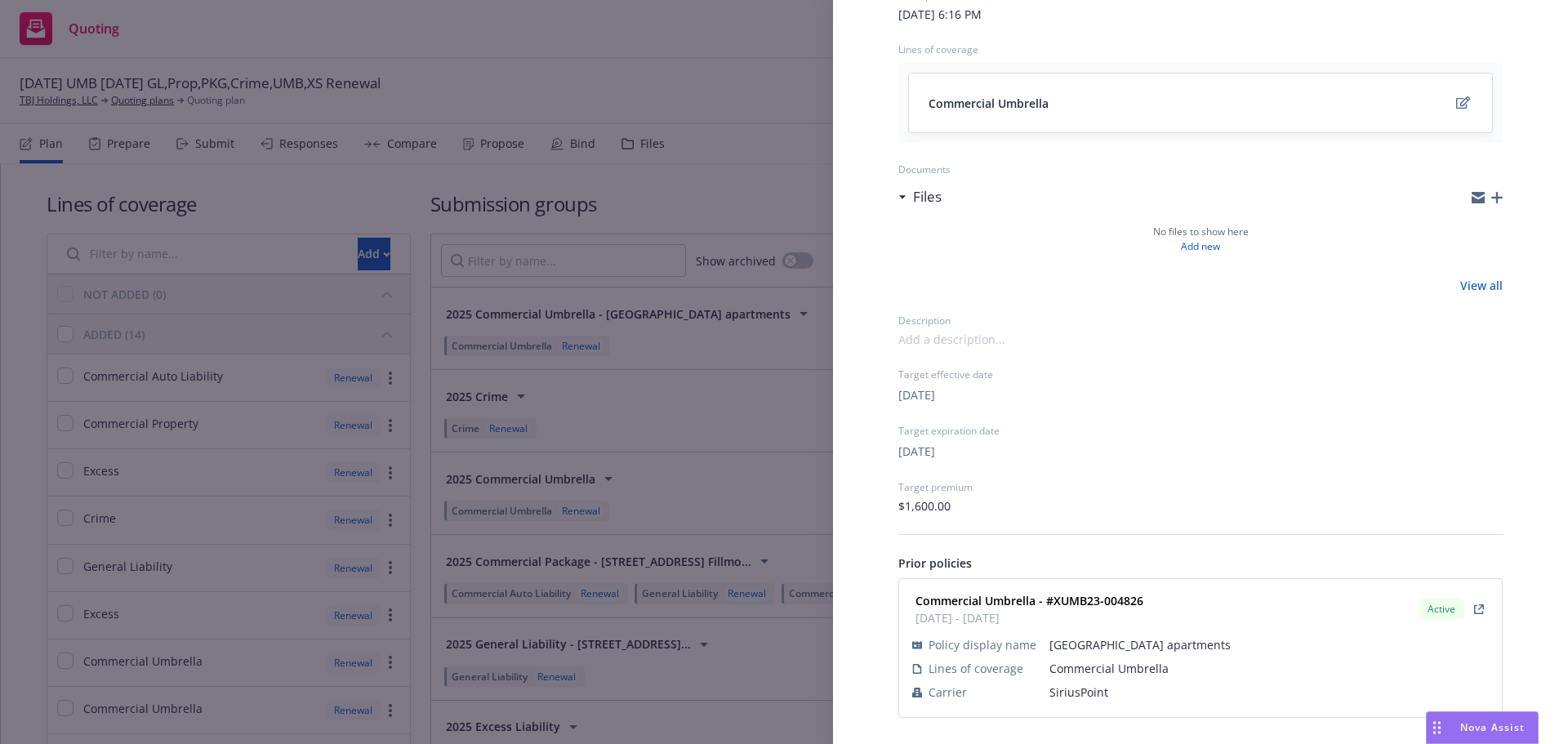
drag, startPoint x: 973, startPoint y: 335, endPoint x: 765, endPoint y: 353, distance: 208.8
click at [909, 343] on span at bounding box center [951, 339] width 107 height 17
click at [765, 353] on div "Submission group 2025 Commercial Umbrella - [GEOGRAPHIC_DATA] and Fillmore apar…" at bounding box center [784, 372] width 1568 height 744
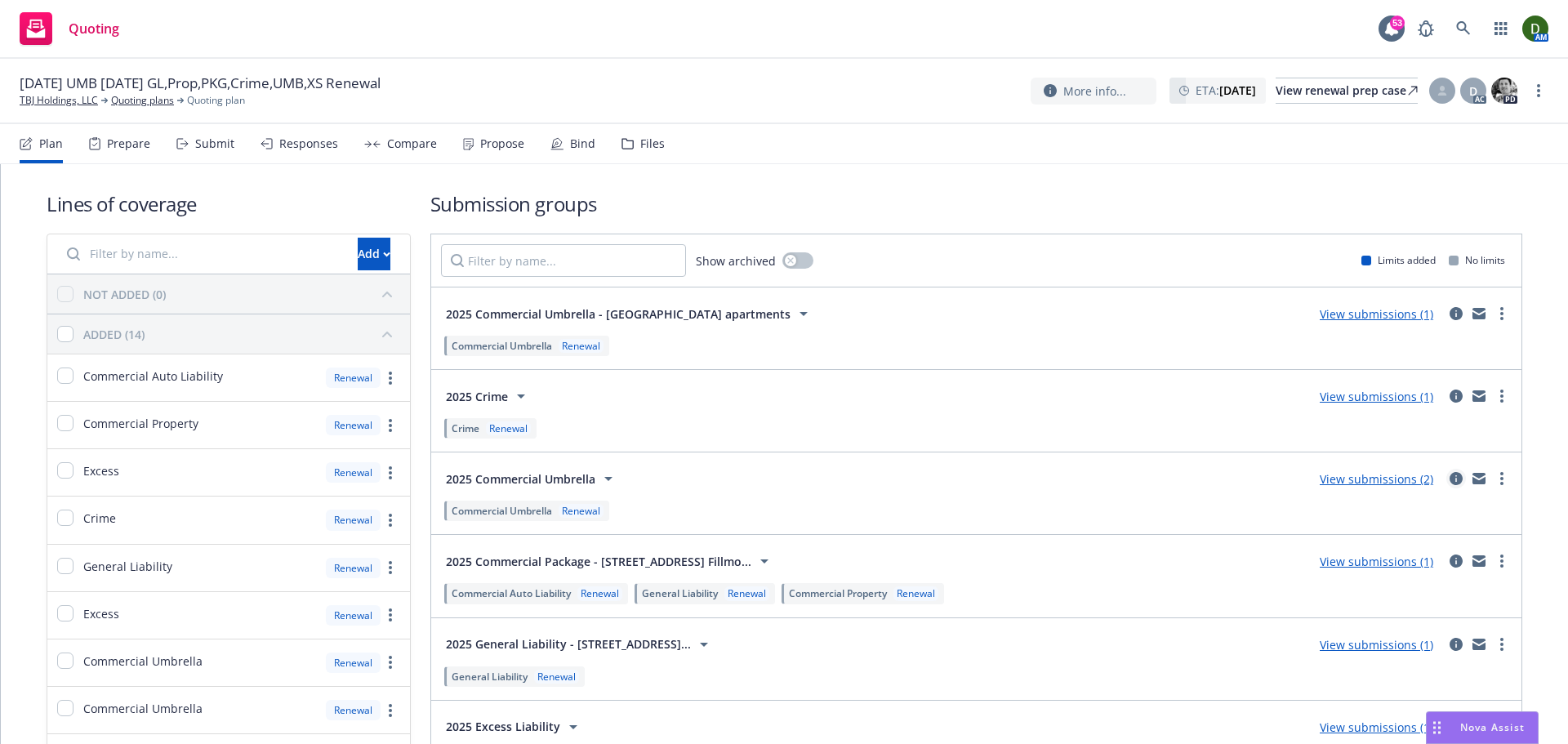
click at [1449, 472] on icon "circleInformation" at bounding box center [1456, 479] width 13 height 13
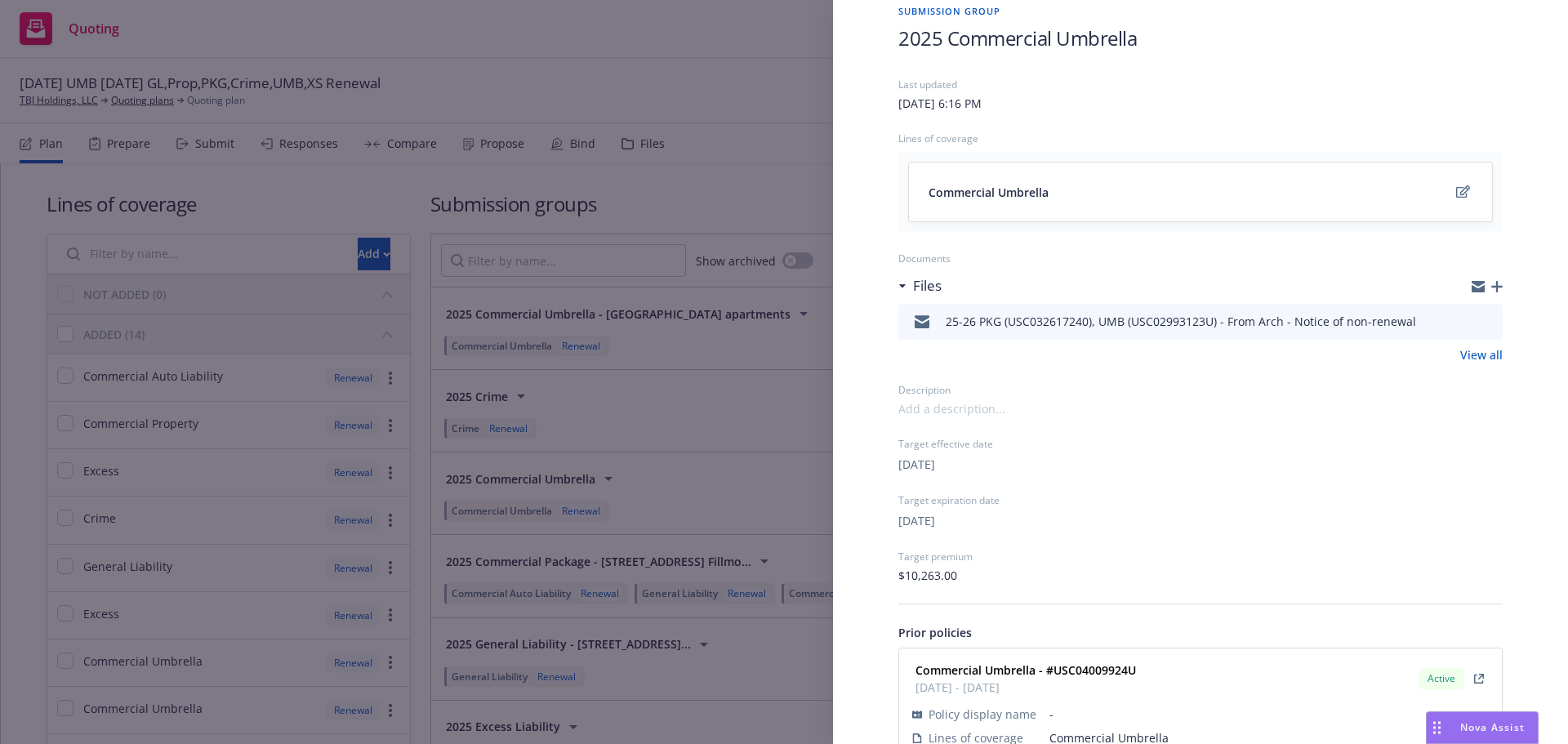
scroll to position [137, 0]
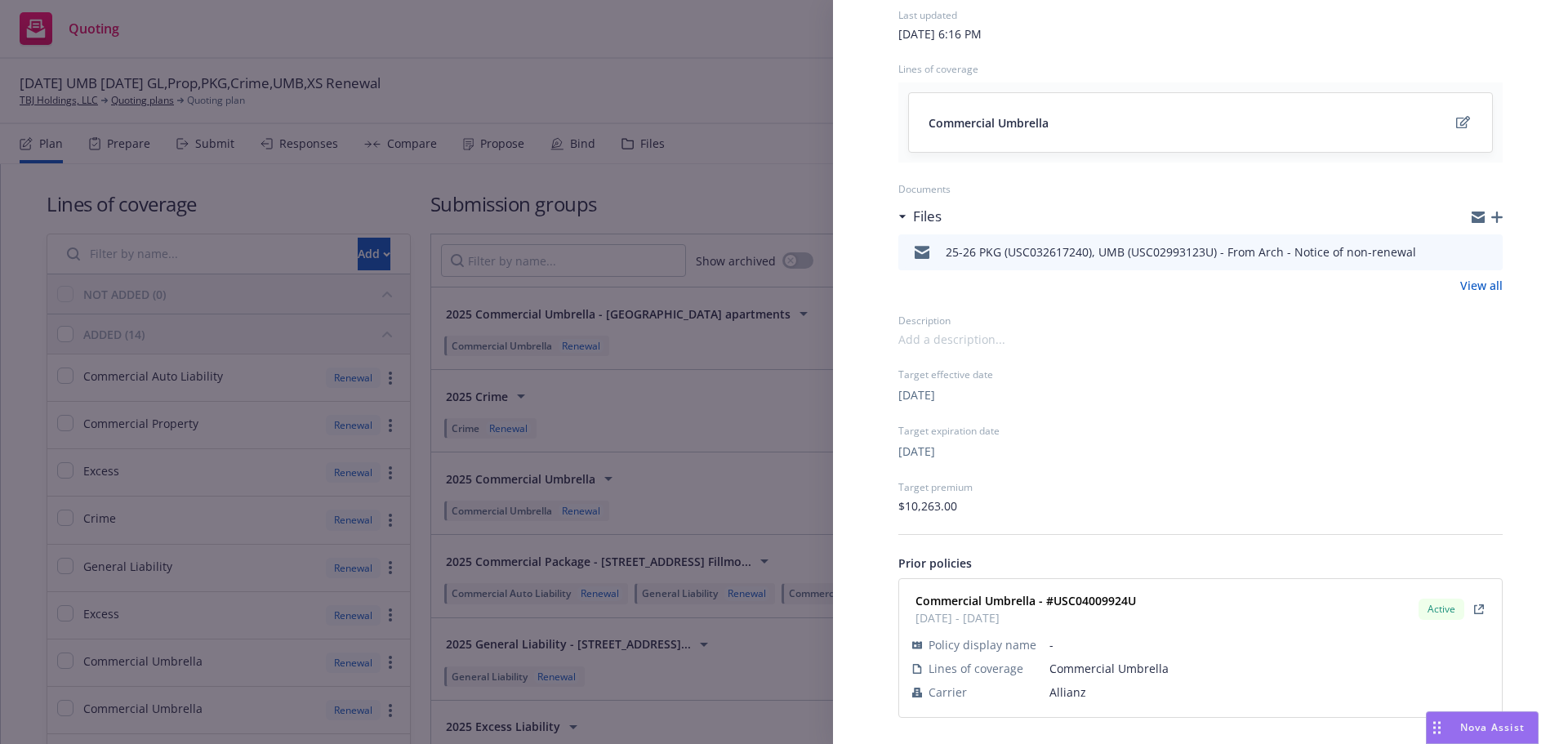
click at [657, 503] on div "Submission group 2025 Commercial Umbrella Last updated [DATE] 6:16 PM Lines of …" at bounding box center [784, 372] width 1568 height 744
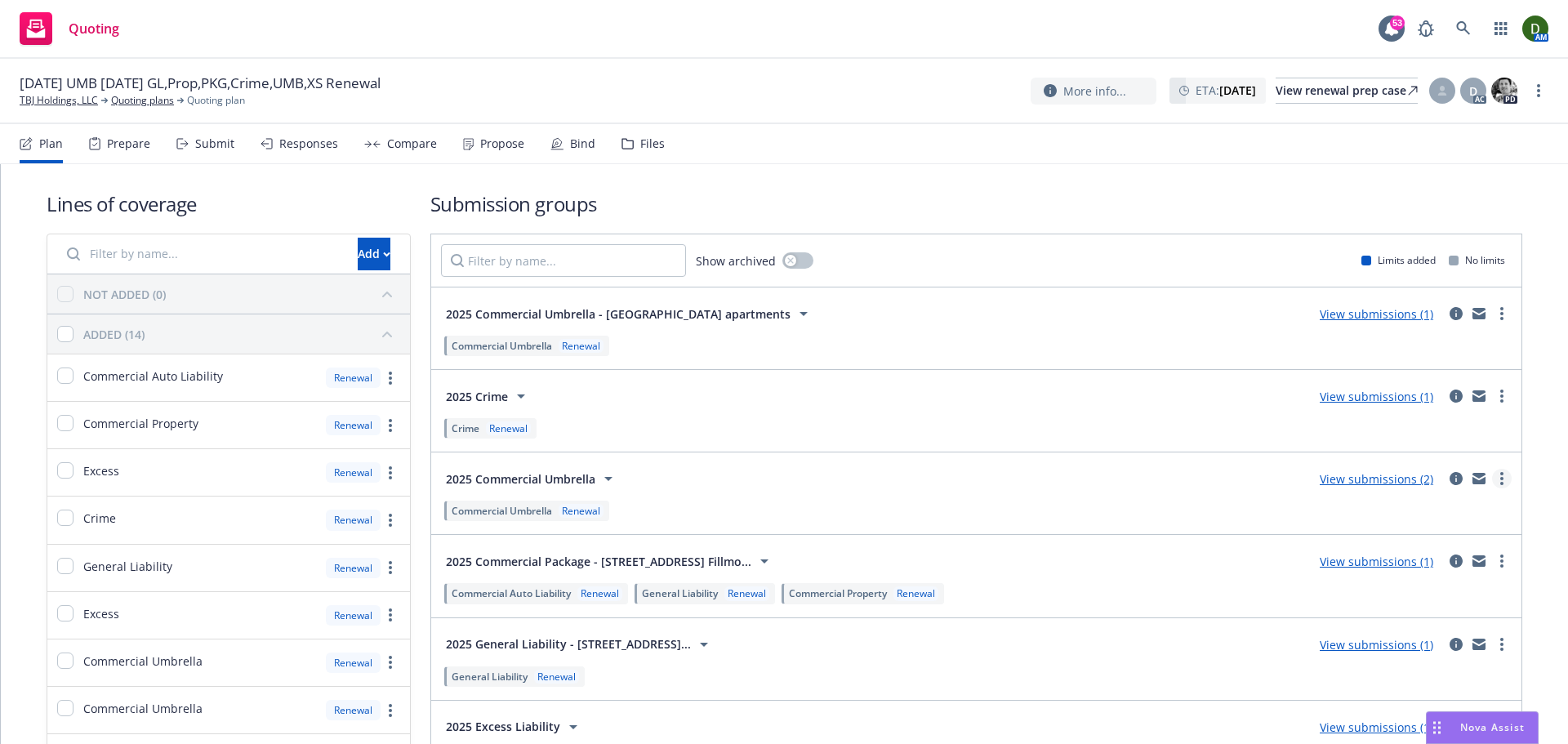
click at [1492, 480] on link "more" at bounding box center [1502, 479] width 20 height 20
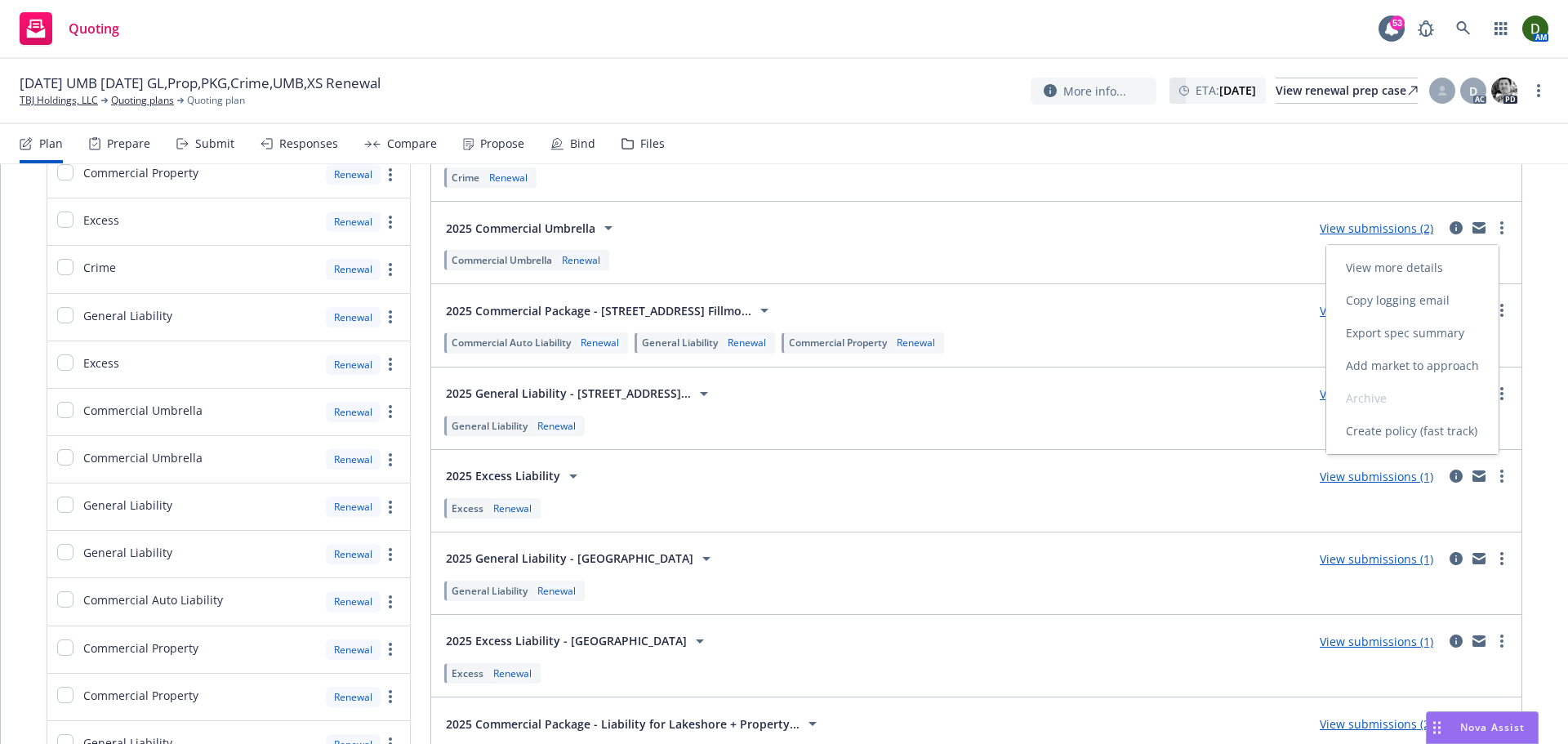
scroll to position [33, 0]
